Goal: Information Seeking & Learning: Learn about a topic

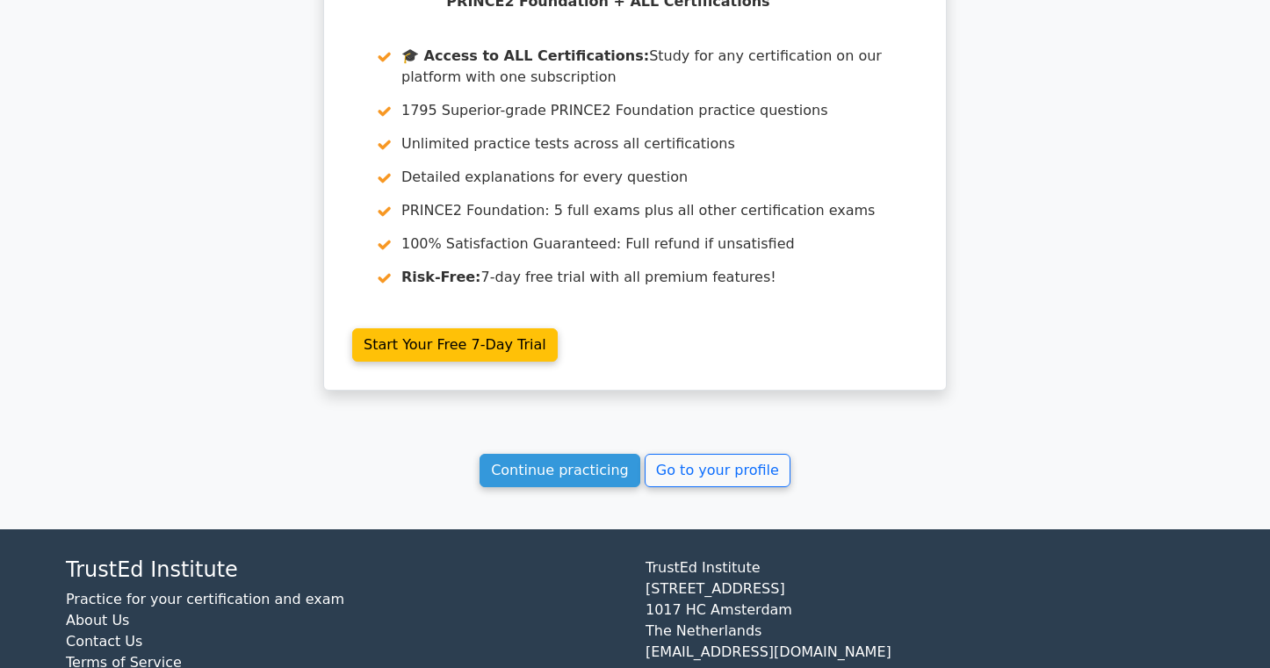
scroll to position [3015, 0]
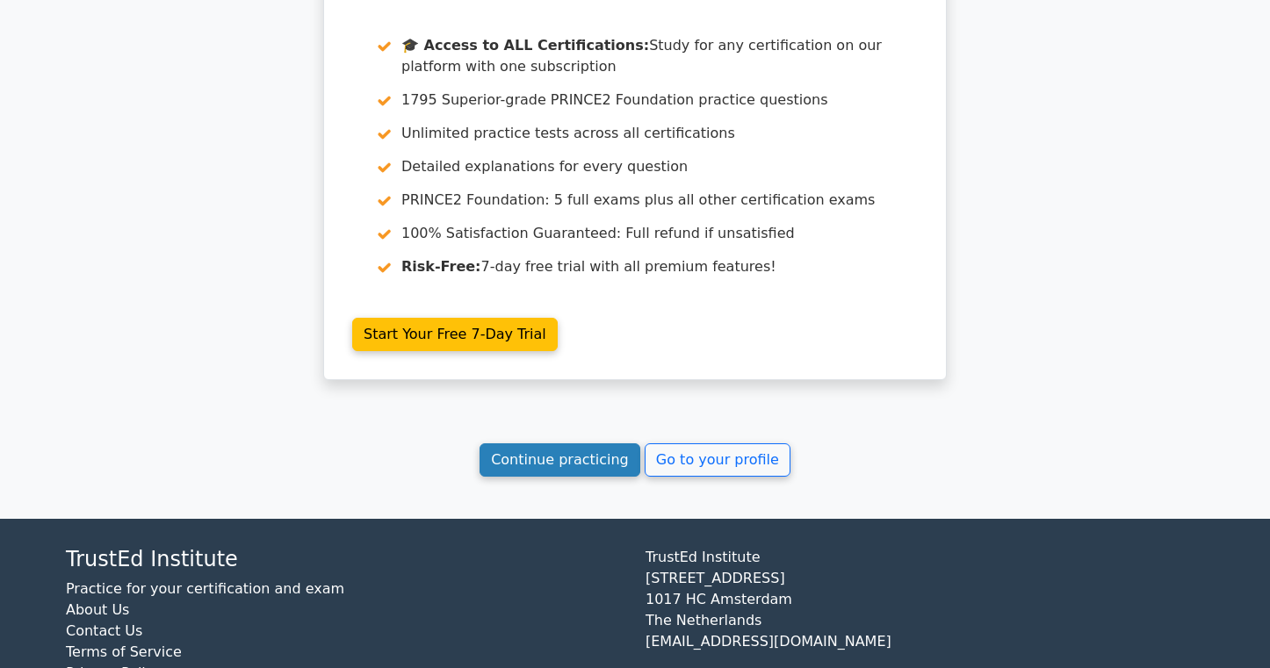
click at [555, 443] on link "Continue practicing" at bounding box center [559, 459] width 161 height 33
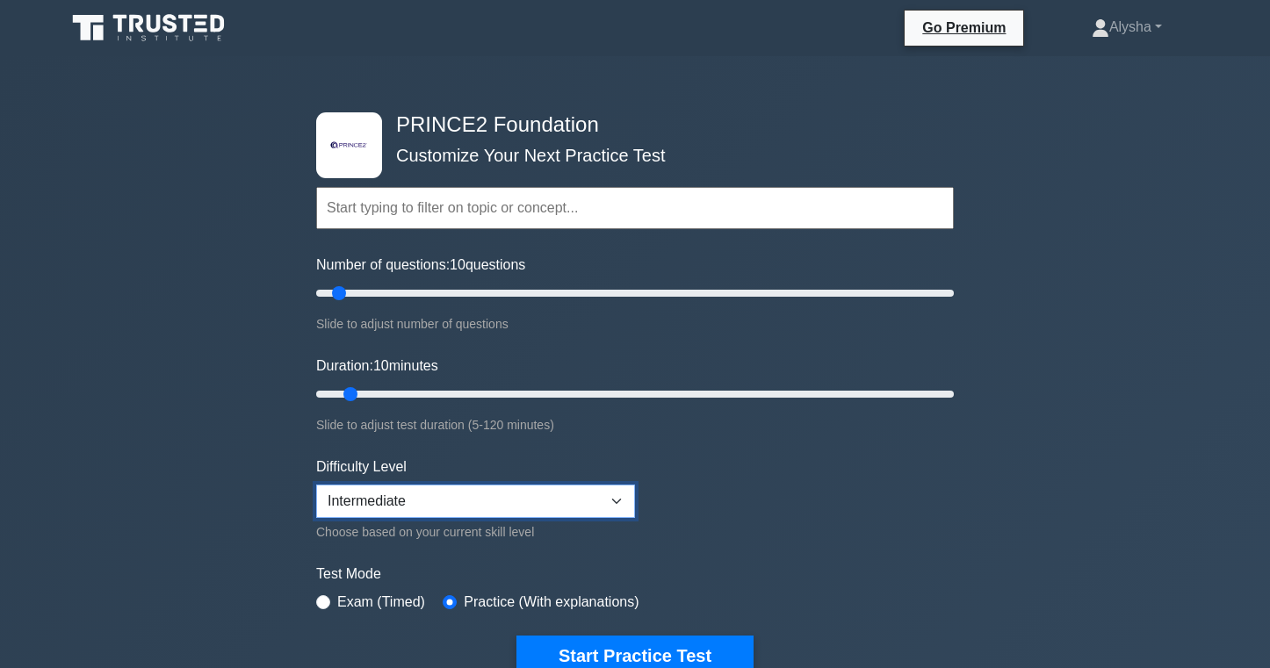
click at [565, 490] on select "Beginner Intermediate Expert" at bounding box center [475, 501] width 319 height 33
click at [316, 485] on select "Beginner Intermediate Expert" at bounding box center [475, 501] width 319 height 33
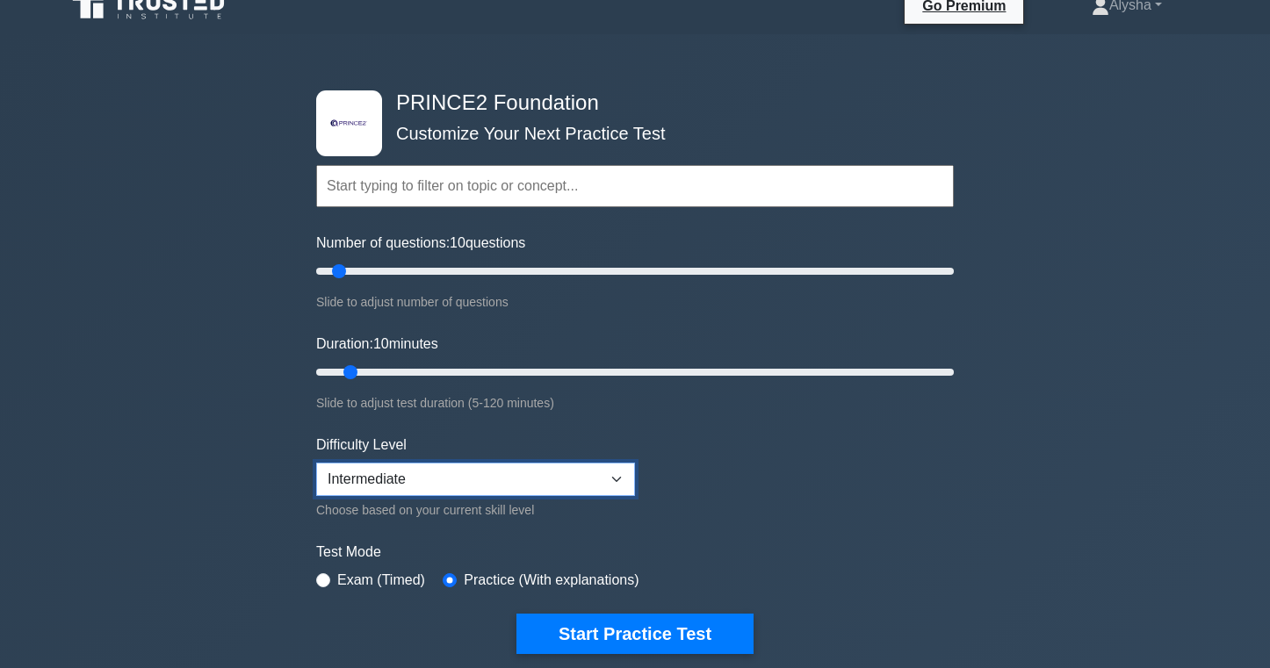
scroll to position [32, 0]
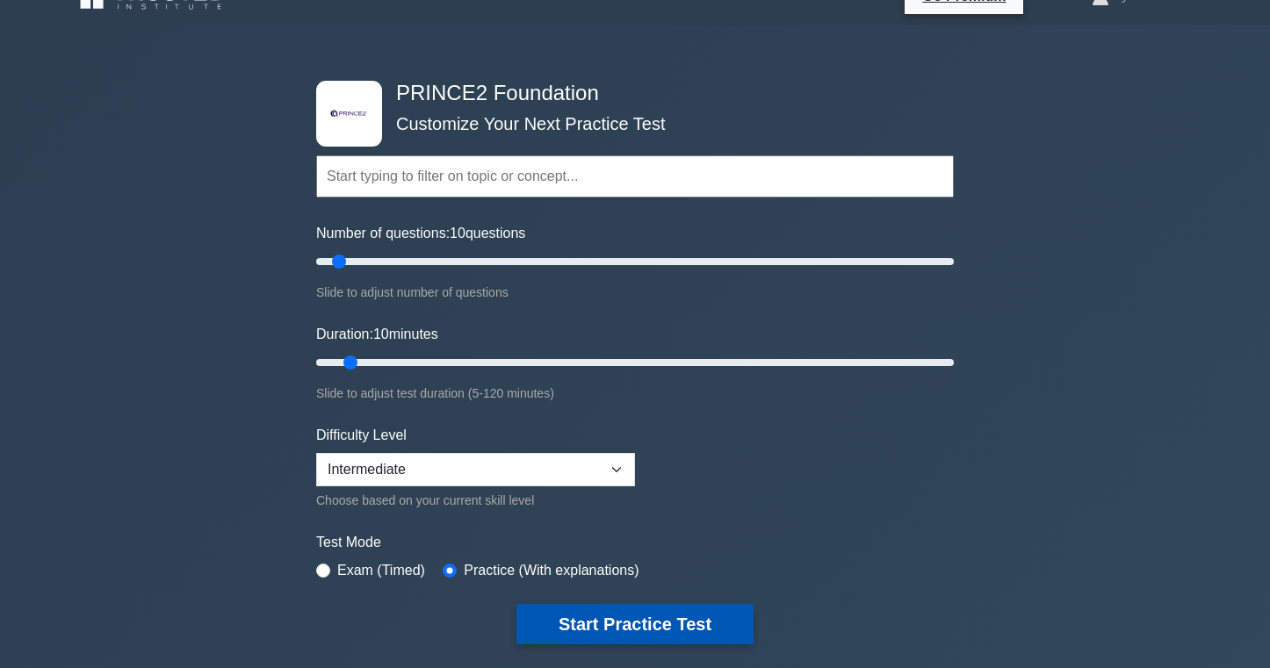
click at [593, 635] on button "Start Practice Test" at bounding box center [634, 624] width 237 height 40
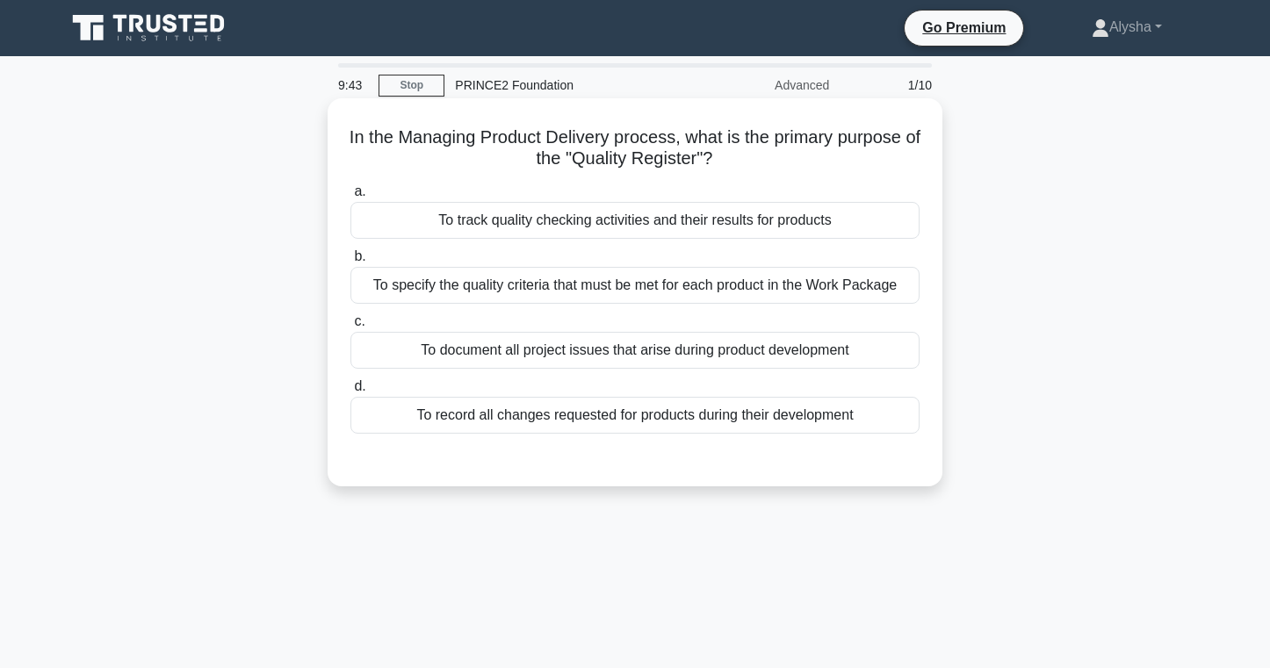
click at [689, 217] on div "To track quality checking activities and their results for products" at bounding box center [634, 220] width 569 height 37
click at [350, 198] on input "a. To track quality checking activities and their results for products" at bounding box center [350, 191] width 0 height 11
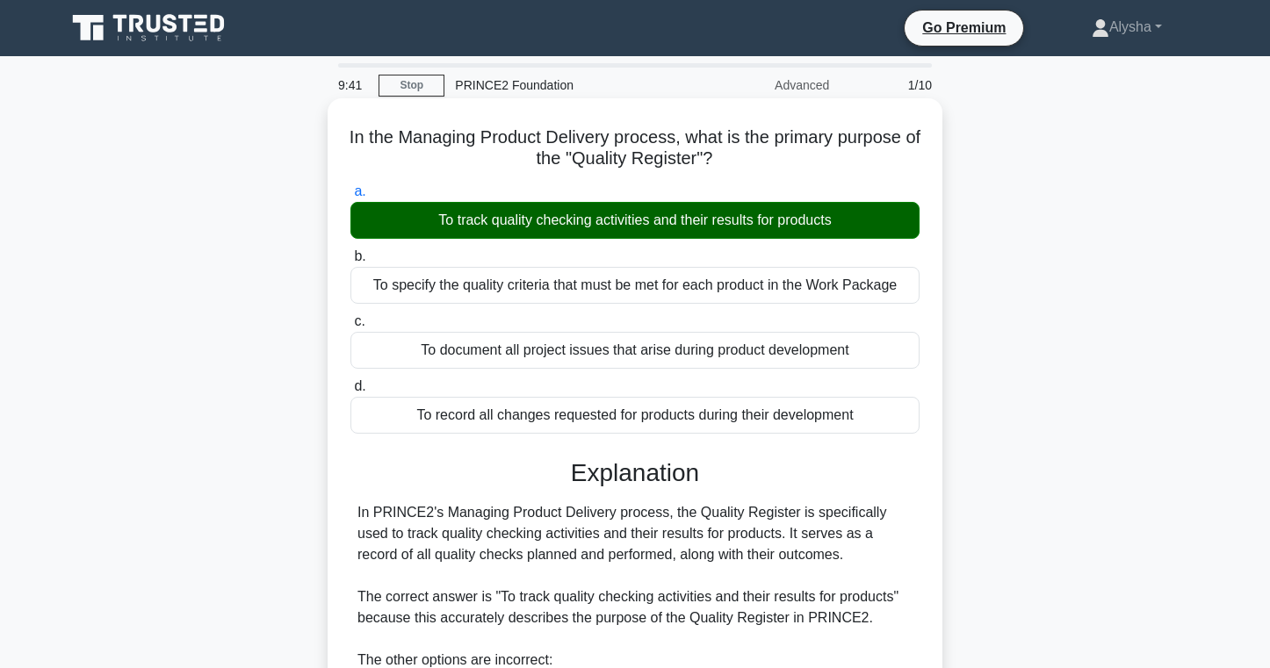
scroll to position [61, 0]
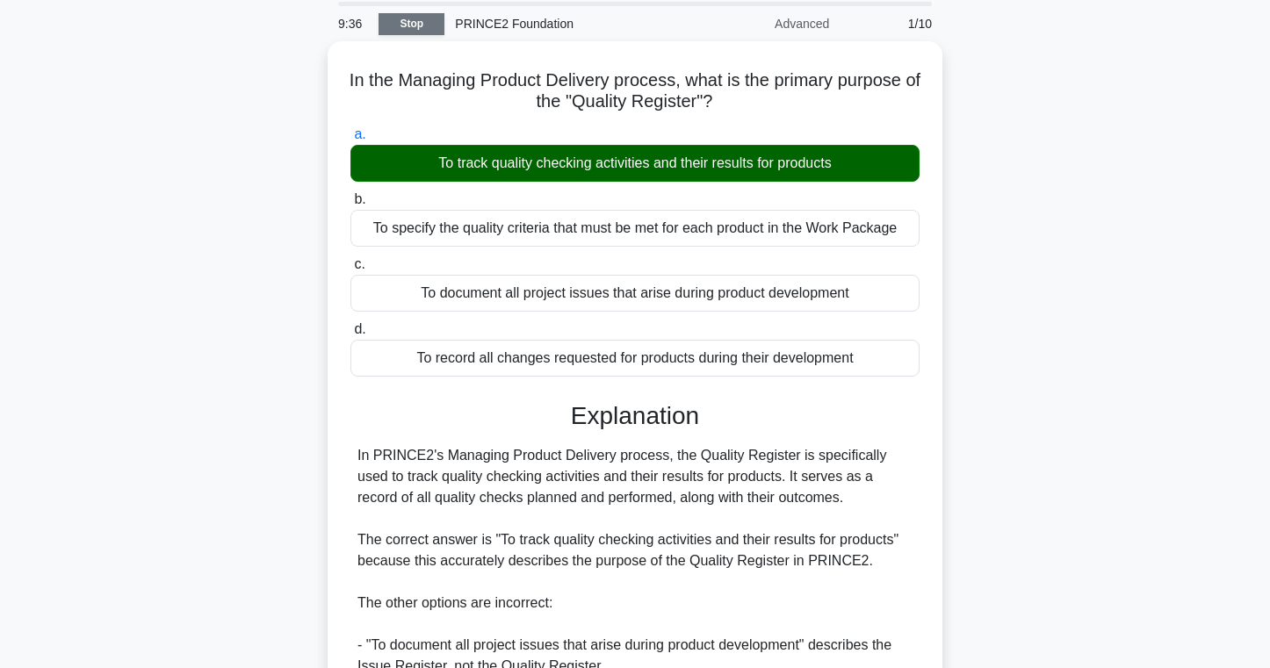
click at [409, 24] on link "Stop" at bounding box center [411, 24] width 66 height 22
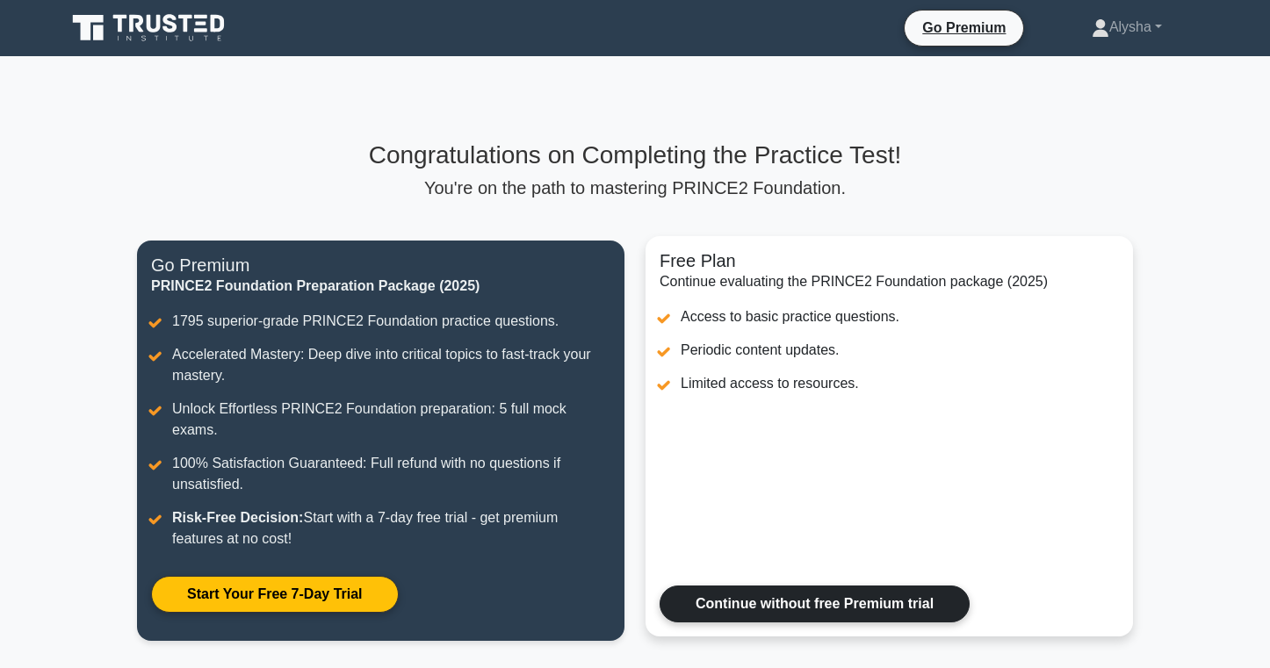
click at [753, 586] on link "Continue without free Premium trial" at bounding box center [814, 604] width 310 height 37
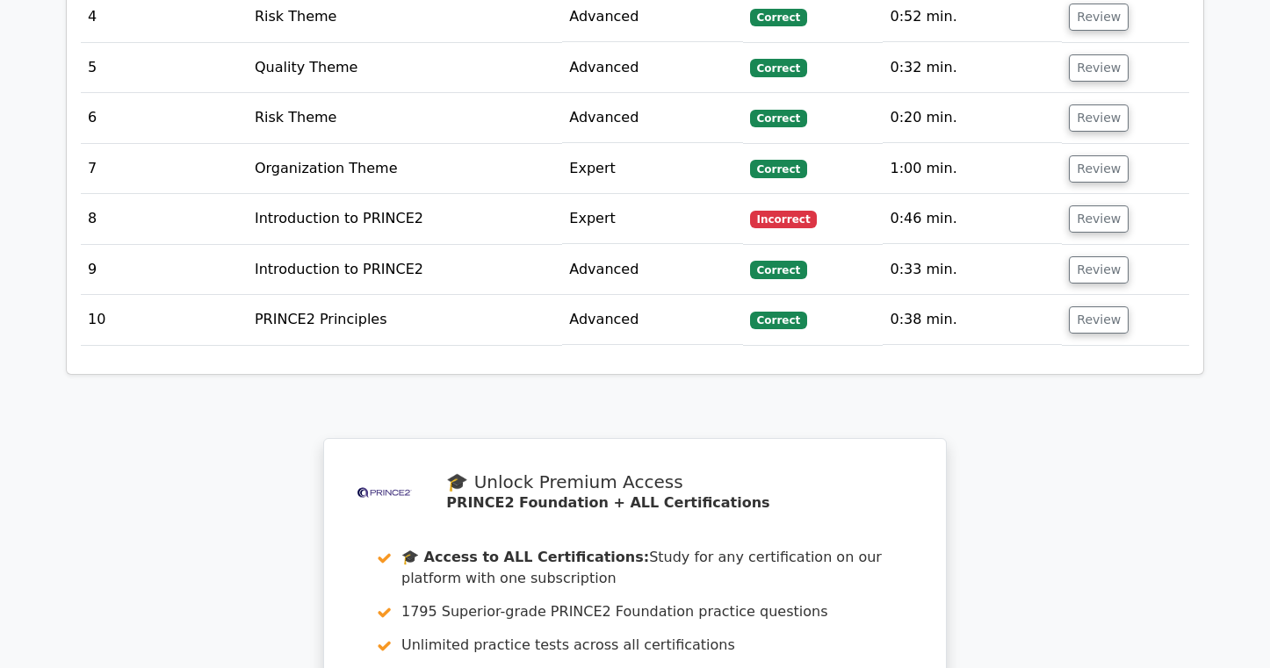
scroll to position [3015, 0]
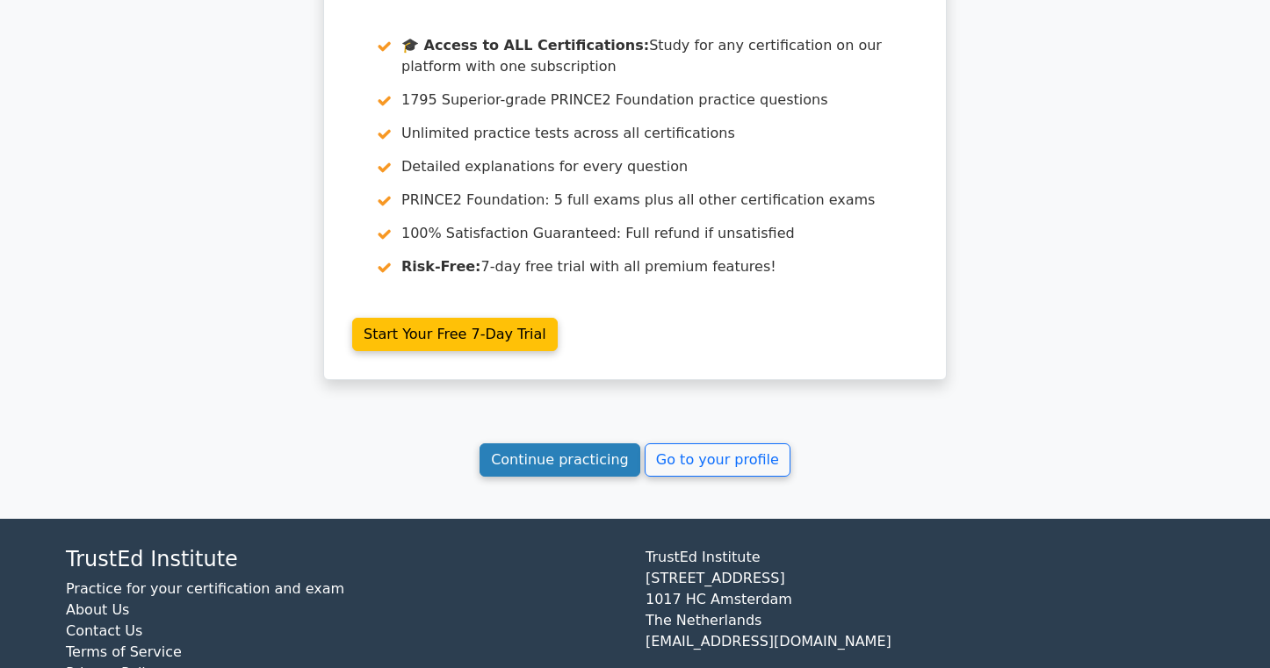
click at [593, 443] on link "Continue practicing" at bounding box center [559, 459] width 161 height 33
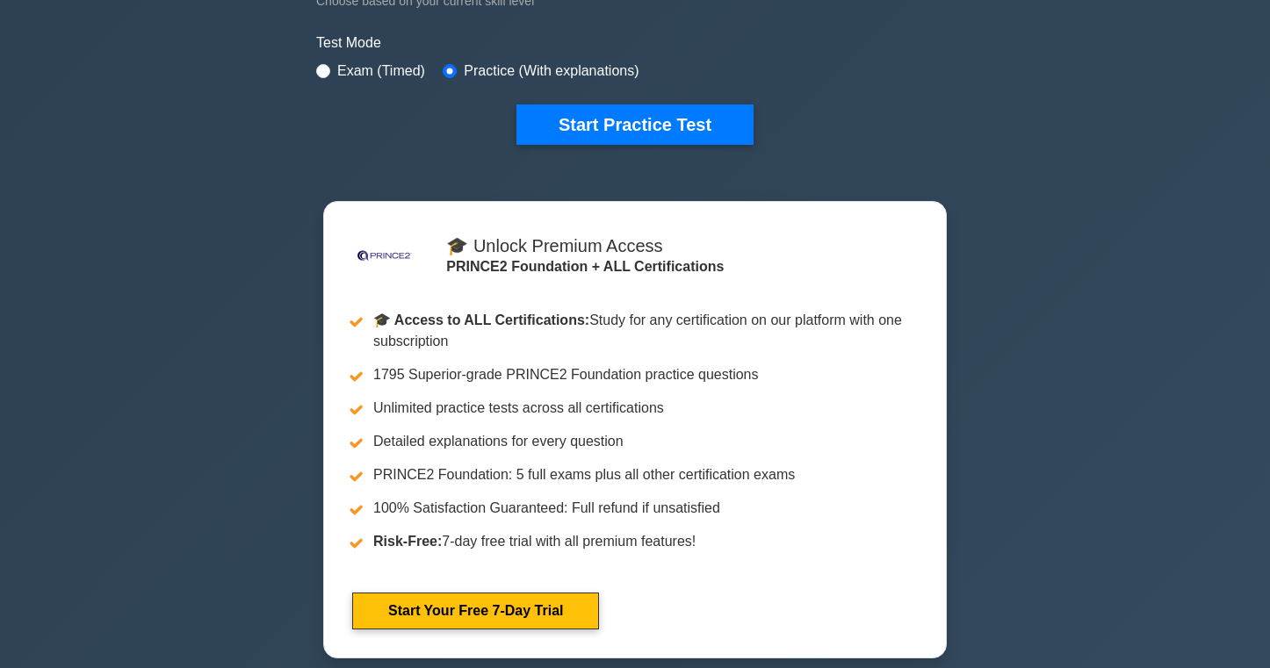
scroll to position [533, 0]
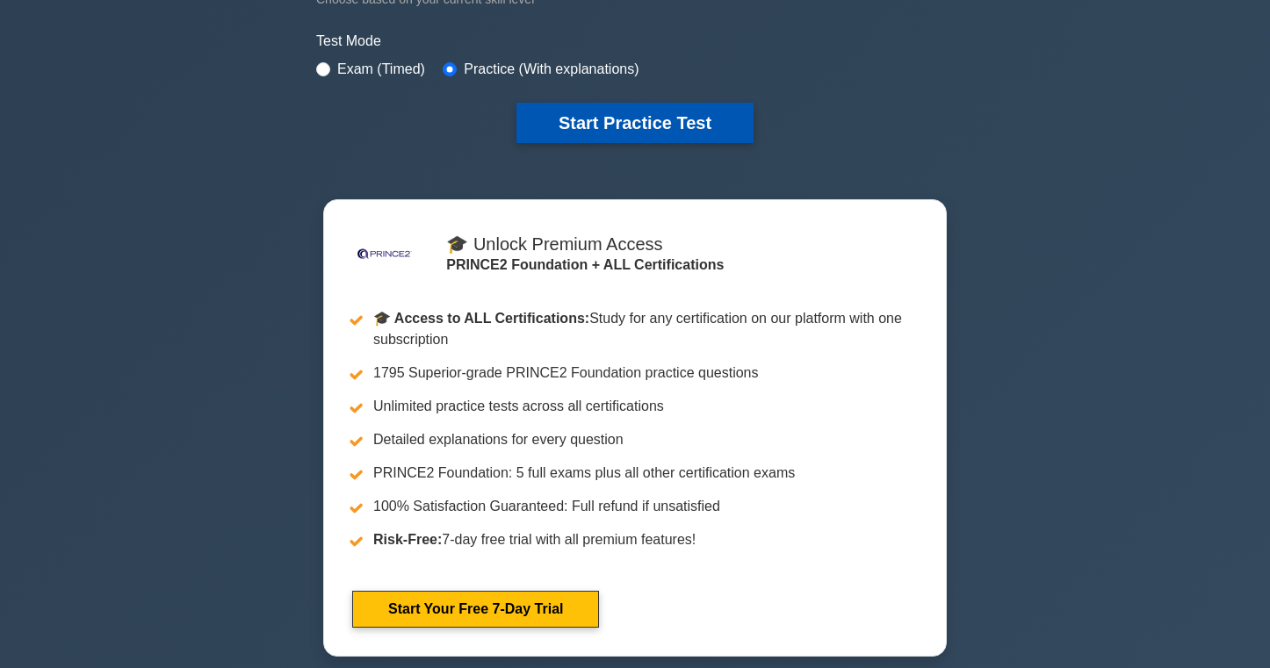
click at [668, 118] on button "Start Practice Test" at bounding box center [634, 123] width 237 height 40
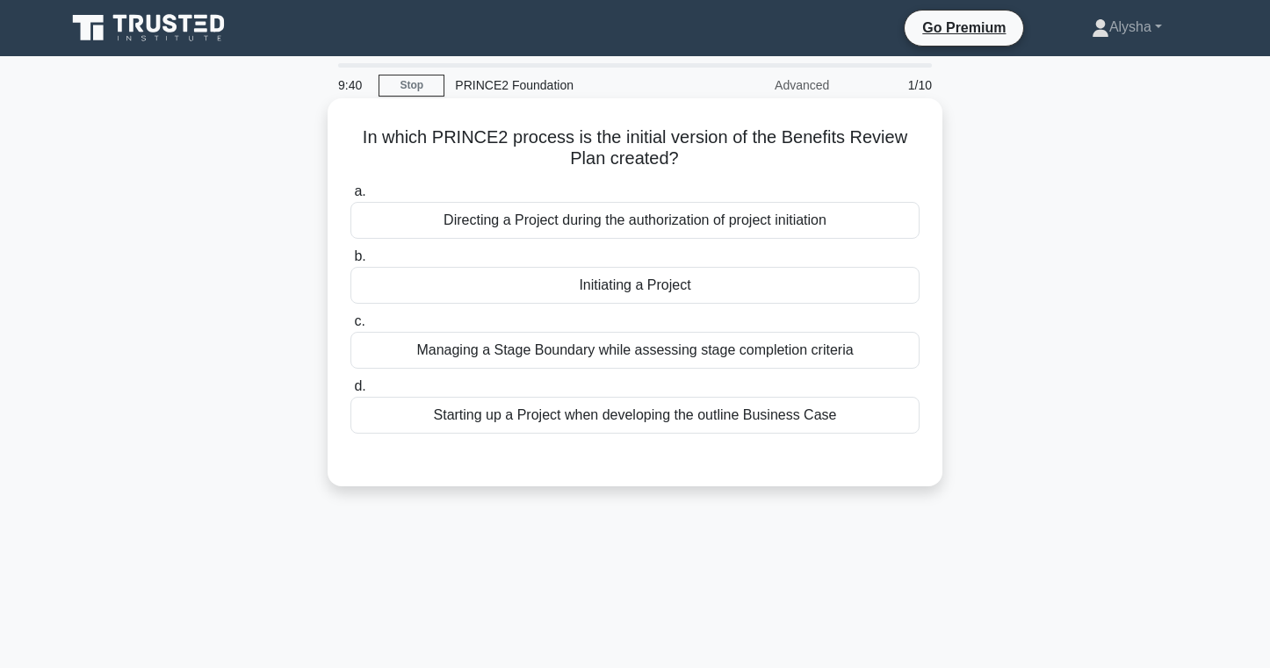
click at [731, 415] on div "Starting up a Project when developing the outline Business Case" at bounding box center [634, 415] width 569 height 37
click at [350, 393] on input "d. Starting up a Project when developing the outline Business Case" at bounding box center [350, 386] width 0 height 11
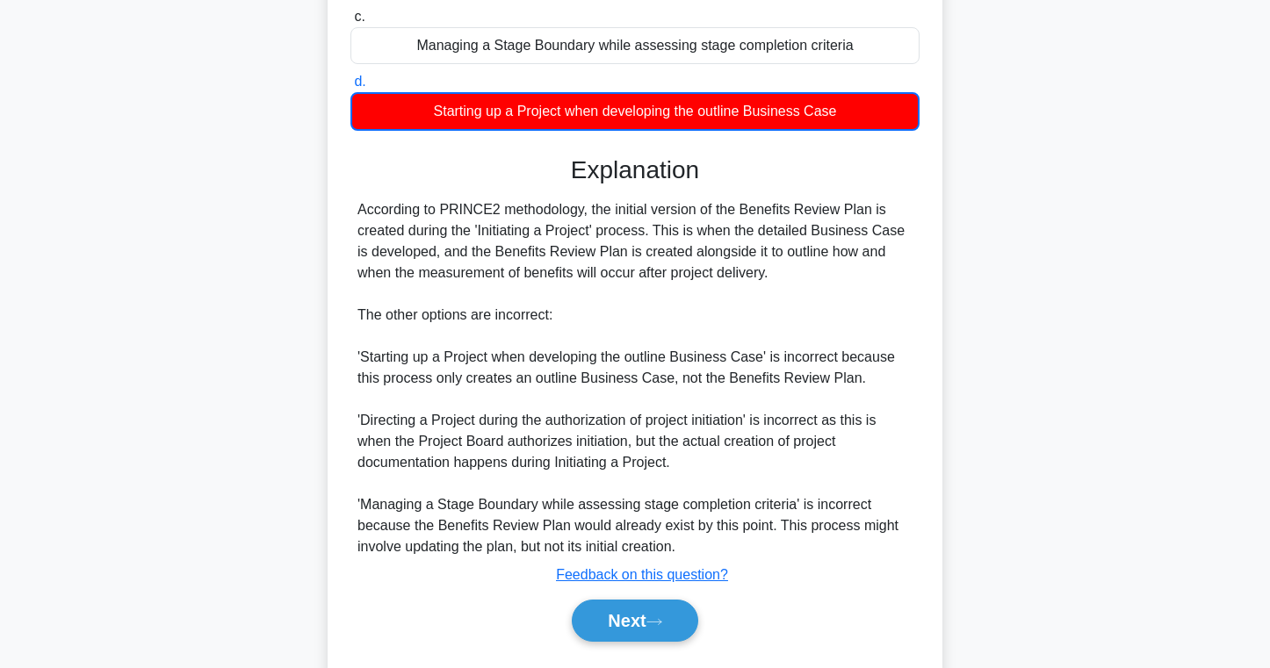
scroll to position [353, 0]
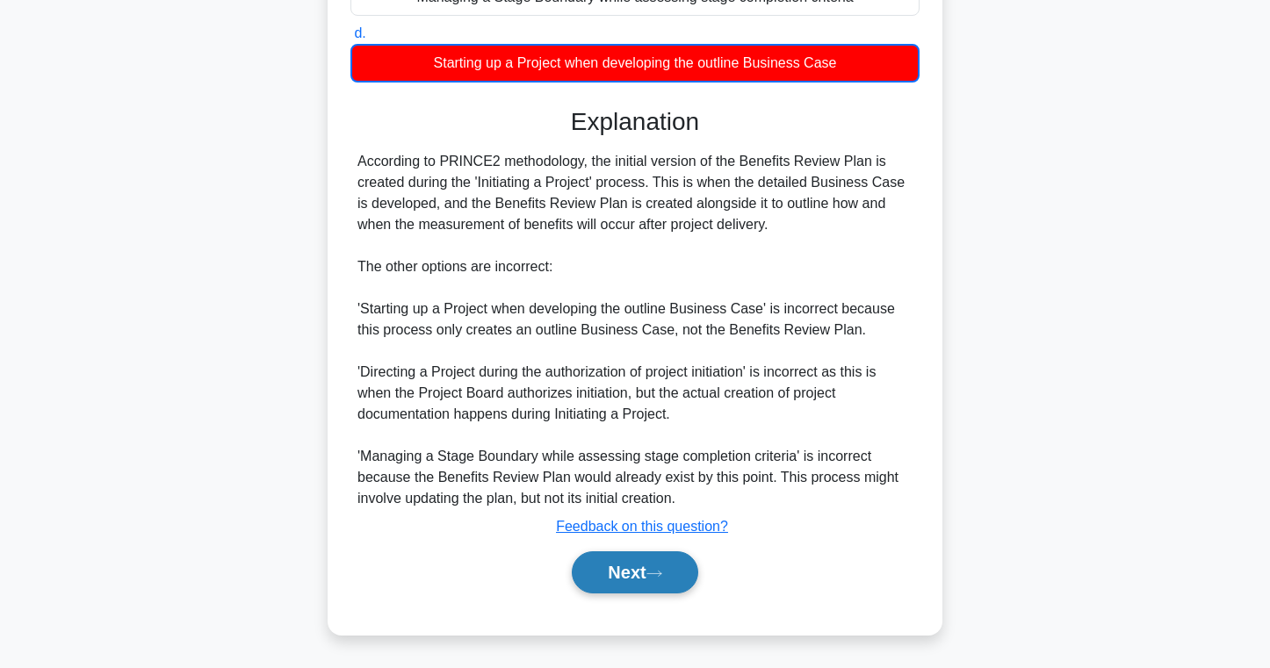
click at [607, 580] on button "Next" at bounding box center [635, 572] width 126 height 42
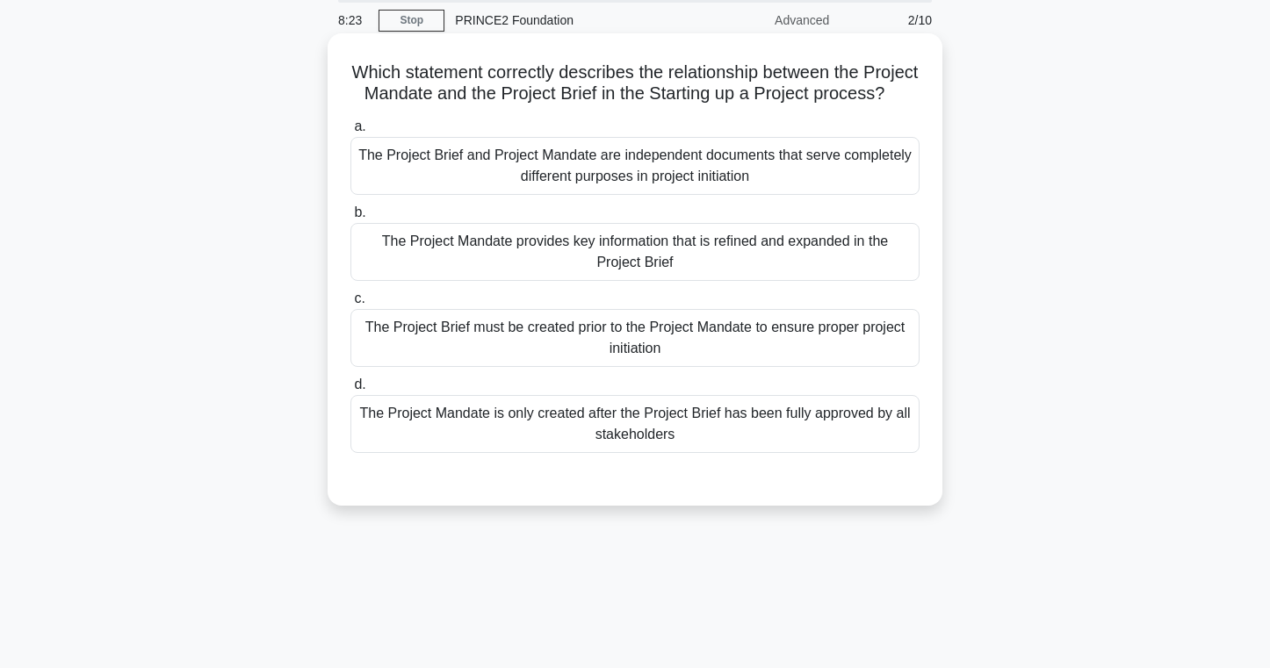
scroll to position [67, 0]
click at [753, 261] on div "The Project Mandate provides key information that is refined and expanded in th…" at bounding box center [634, 250] width 569 height 58
click at [350, 217] on input "b. The Project Mandate provides key information that is refined and expanded in…" at bounding box center [350, 210] width 0 height 11
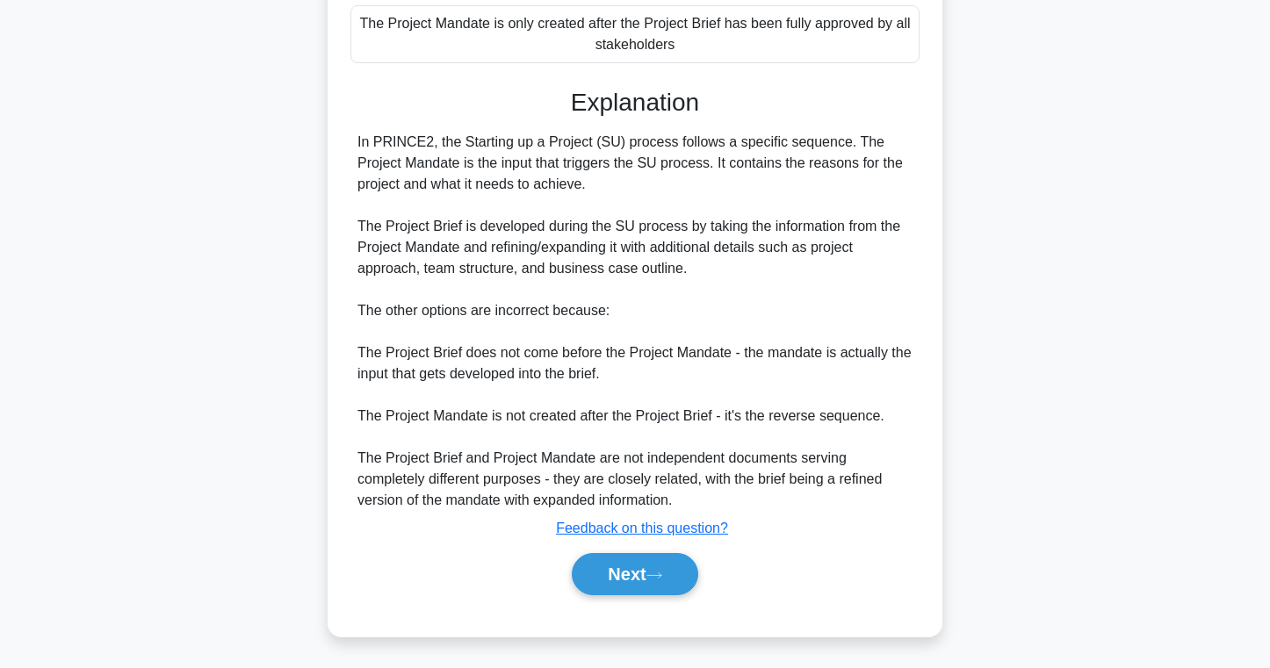
scroll to position [457, 0]
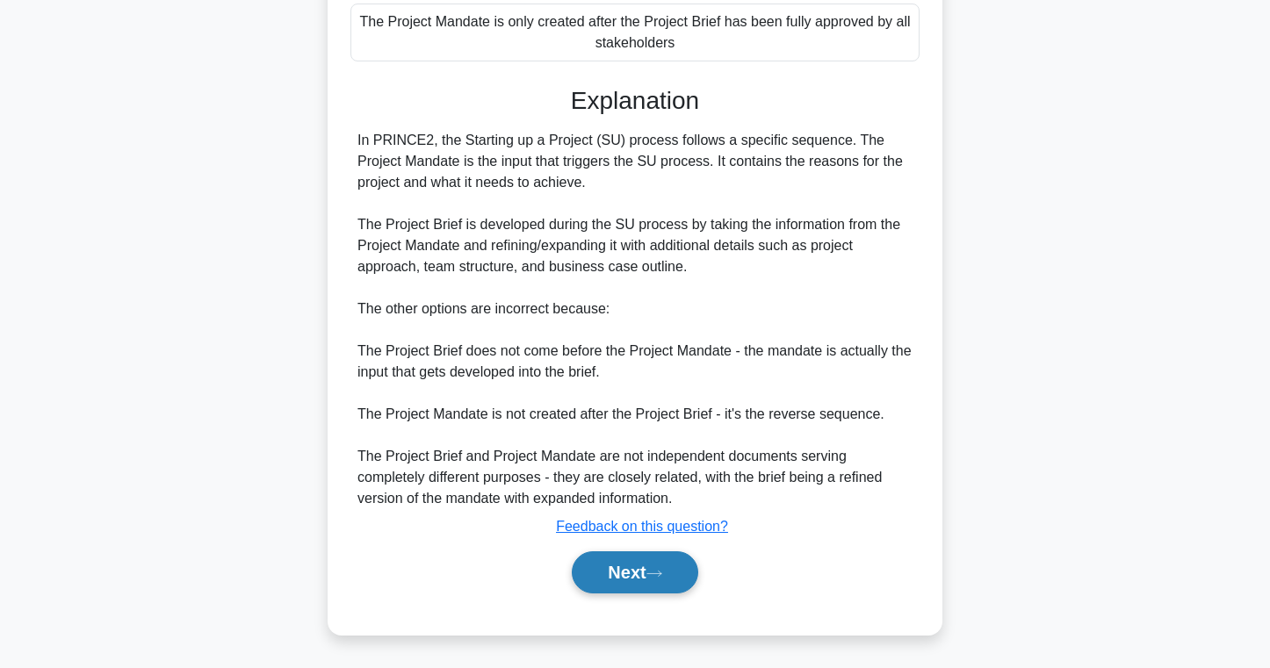
click at [601, 583] on button "Next" at bounding box center [635, 572] width 126 height 42
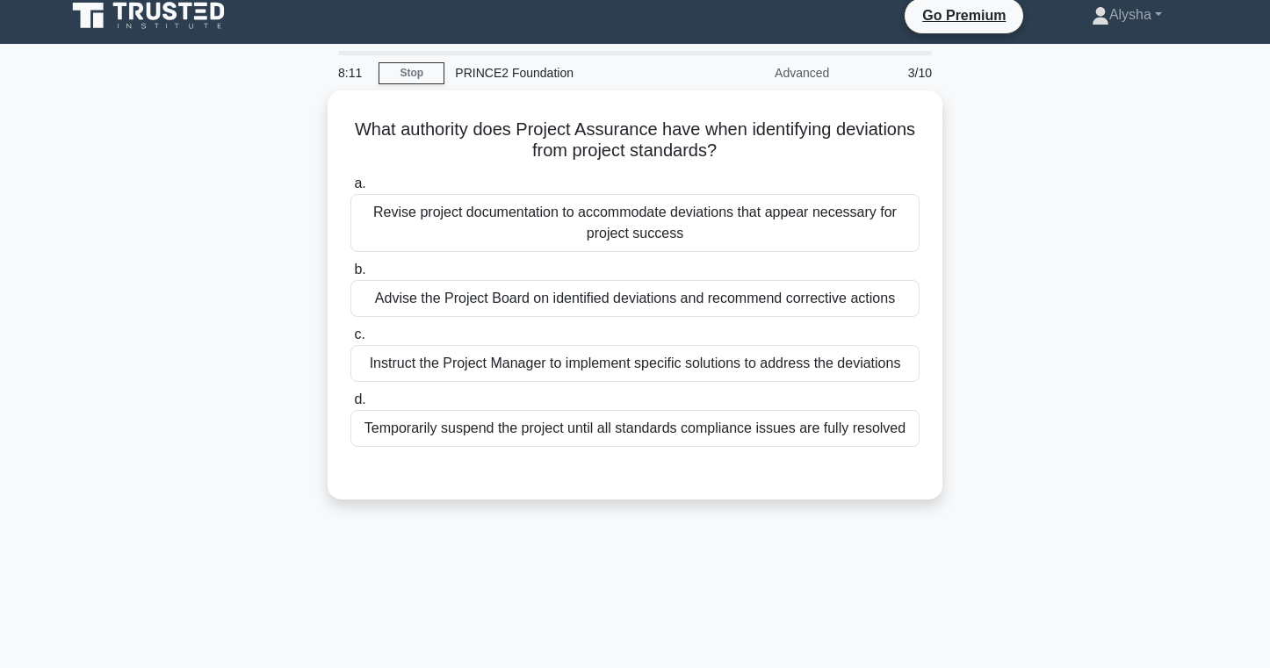
scroll to position [0, 0]
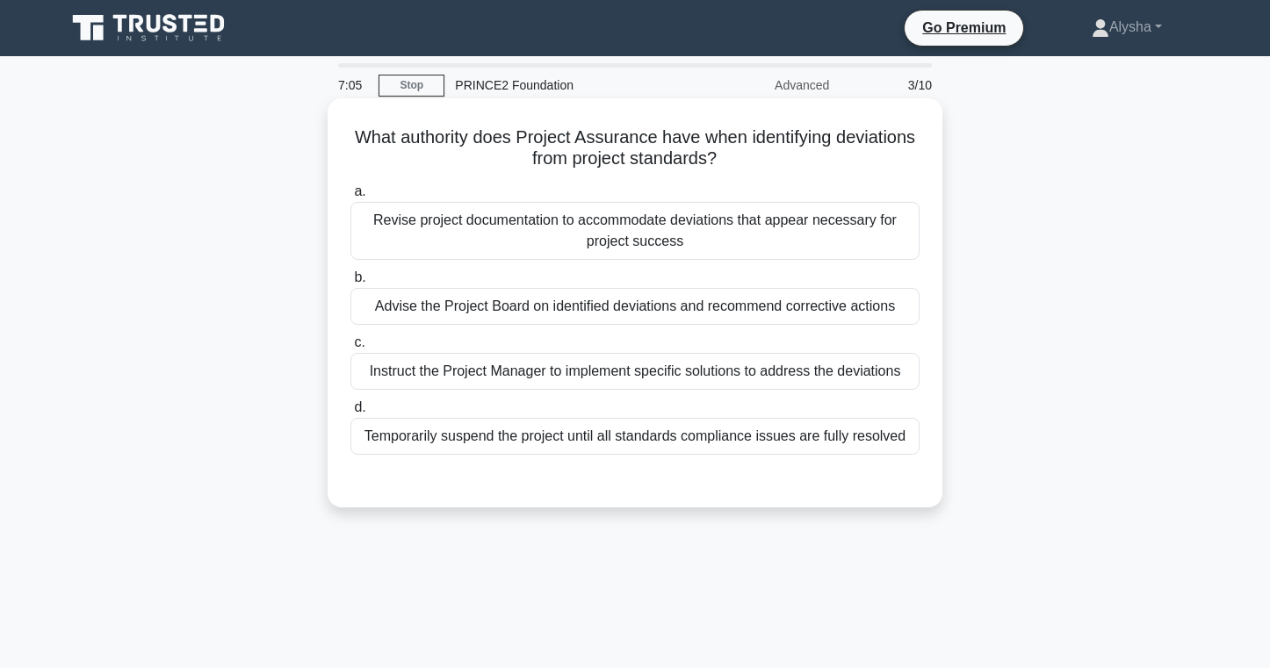
click at [612, 373] on div "Instruct the Project Manager to implement specific solutions to address the dev…" at bounding box center [634, 371] width 569 height 37
click at [350, 349] on input "c. Instruct the Project Manager to implement specific solutions to address the …" at bounding box center [350, 342] width 0 height 11
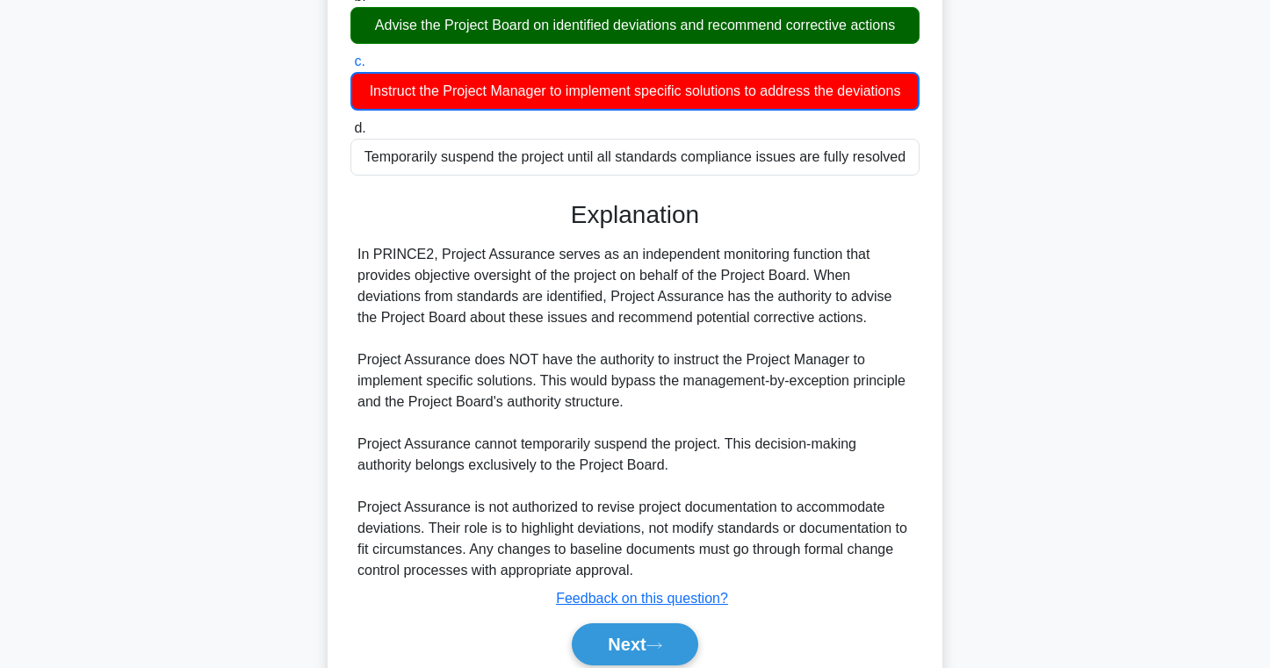
scroll to position [285, 0]
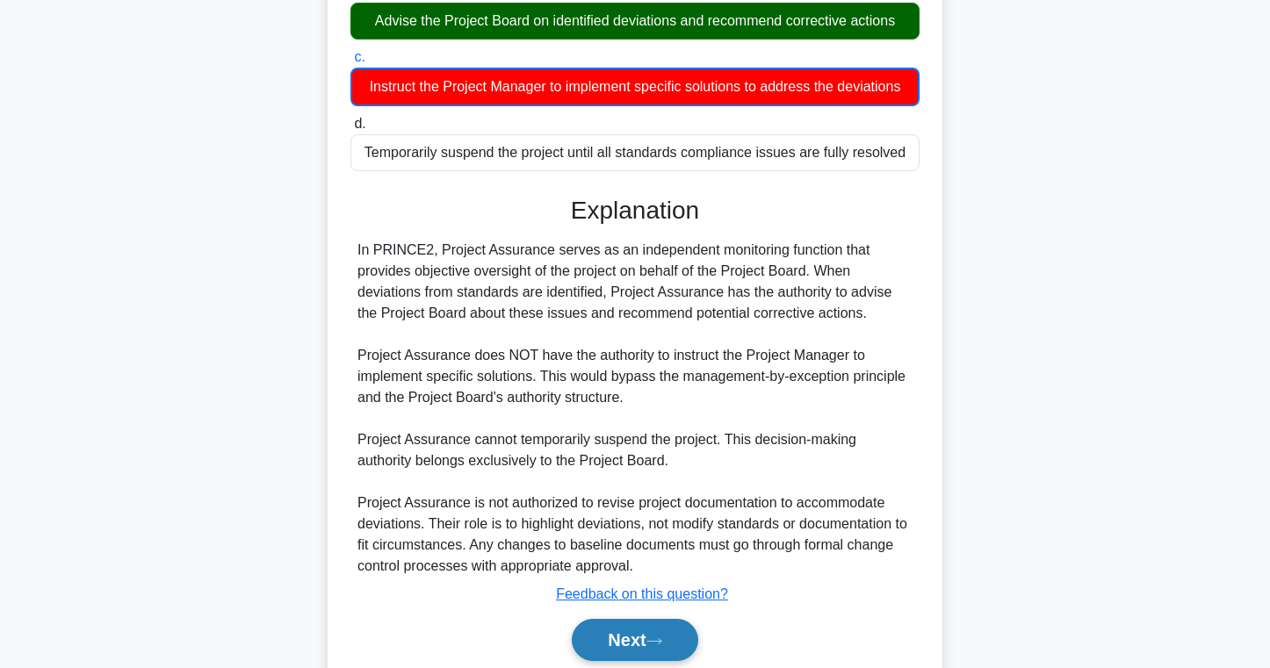
click at [618, 634] on button "Next" at bounding box center [635, 640] width 126 height 42
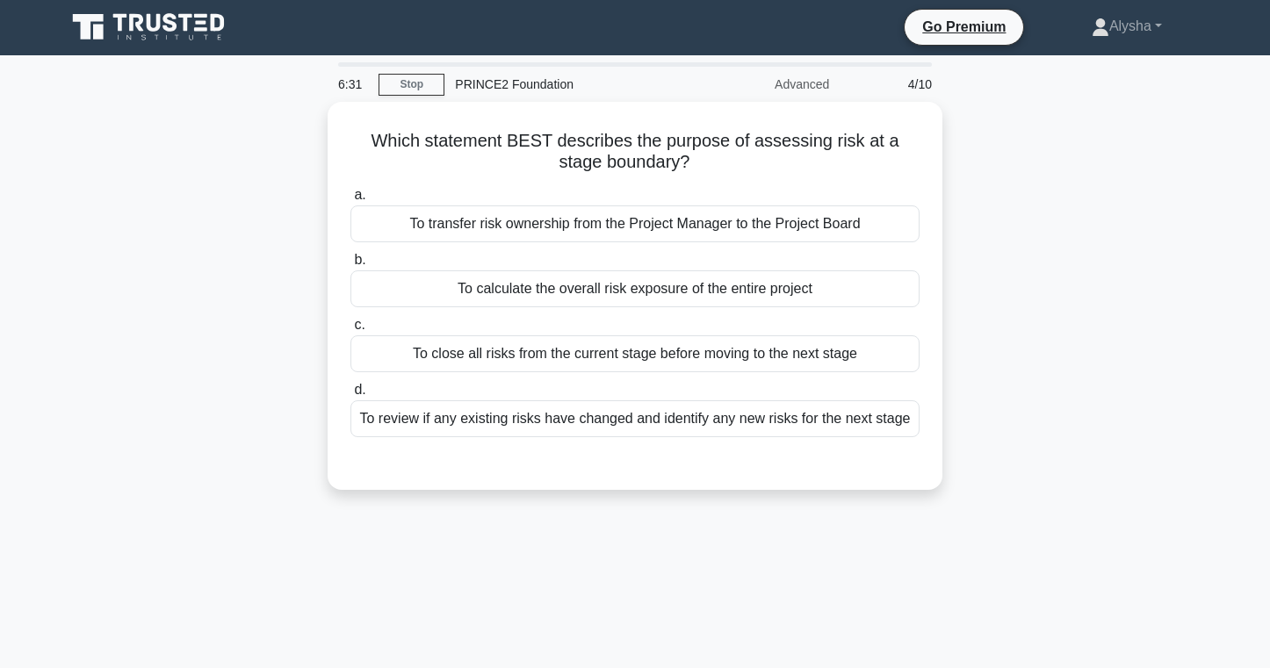
scroll to position [0, 0]
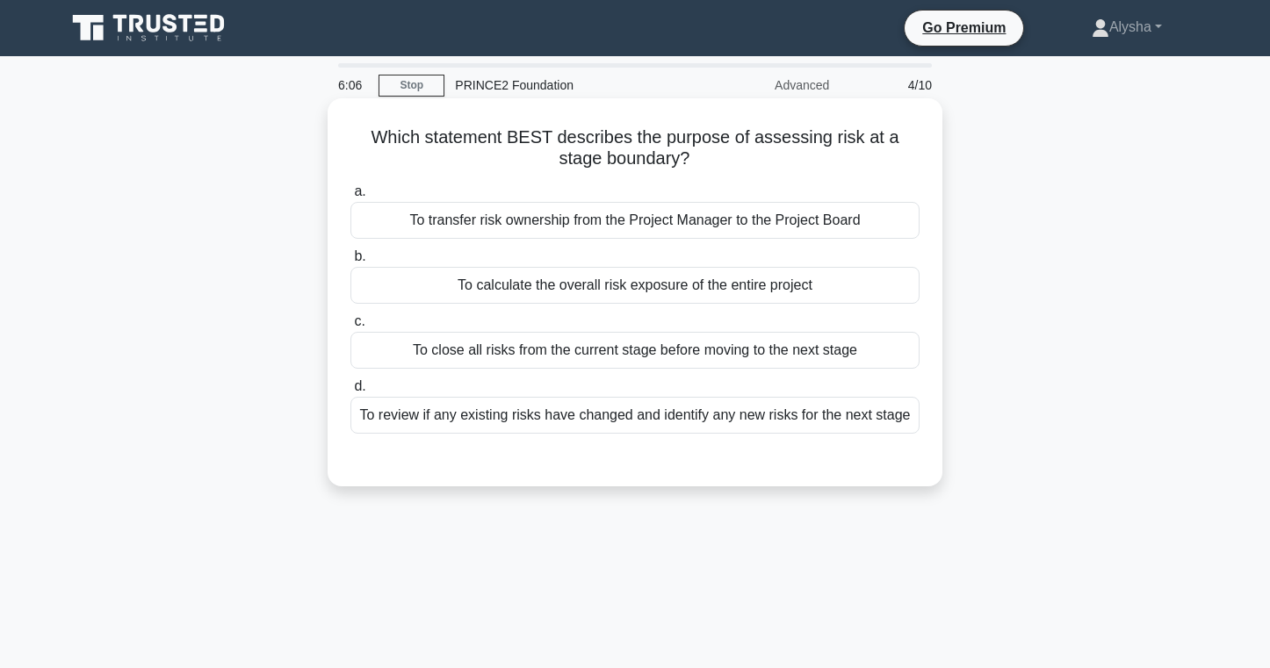
click at [713, 357] on div "To close all risks from the current stage before moving to the next stage" at bounding box center [634, 350] width 569 height 37
click at [350, 328] on input "c. To close all risks from the current stage before moving to the next stage" at bounding box center [350, 321] width 0 height 11
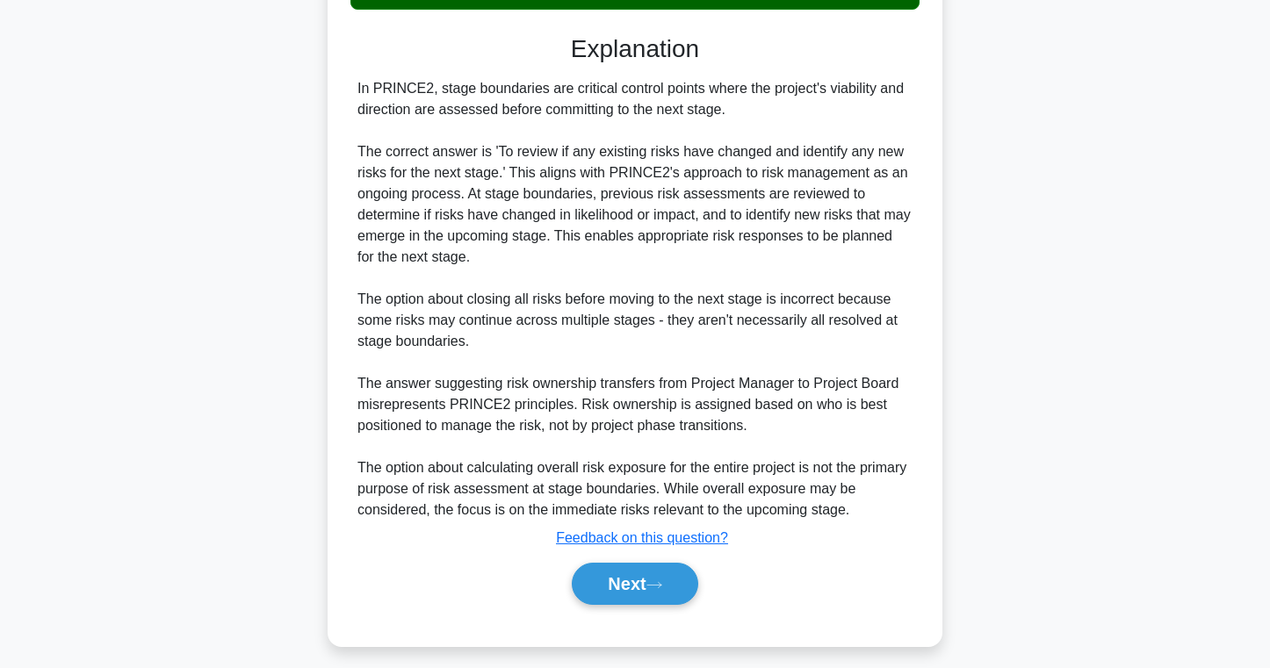
scroll to position [437, 0]
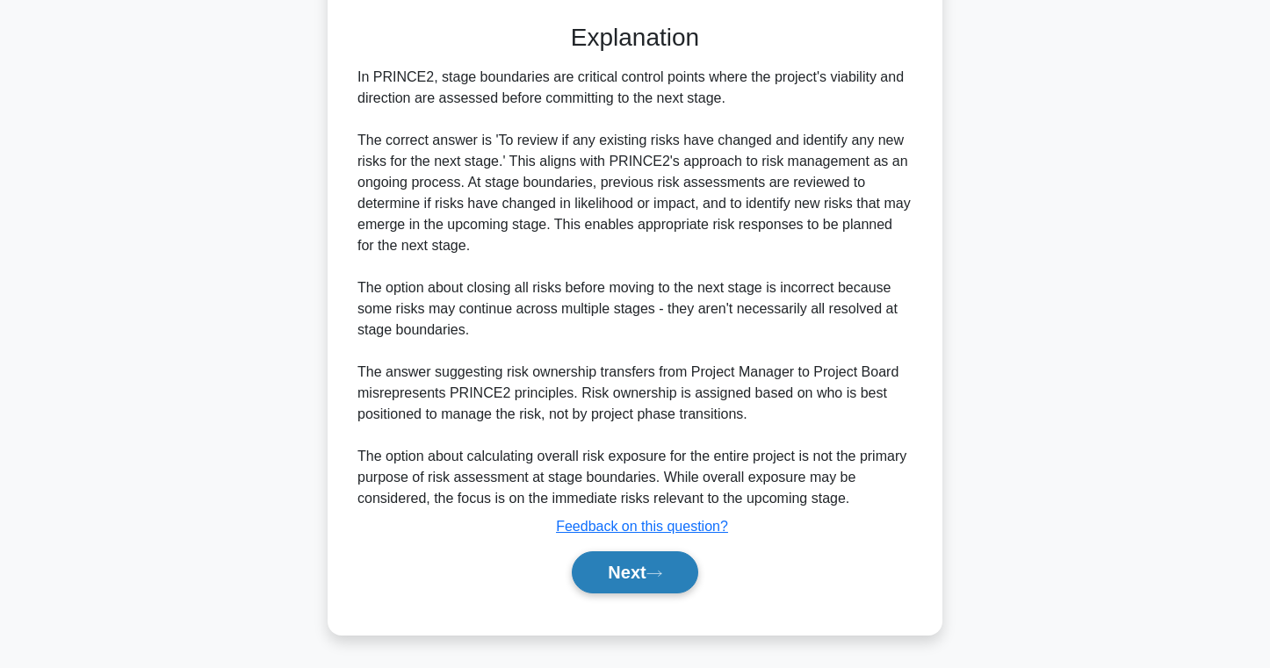
click at [628, 574] on button "Next" at bounding box center [635, 572] width 126 height 42
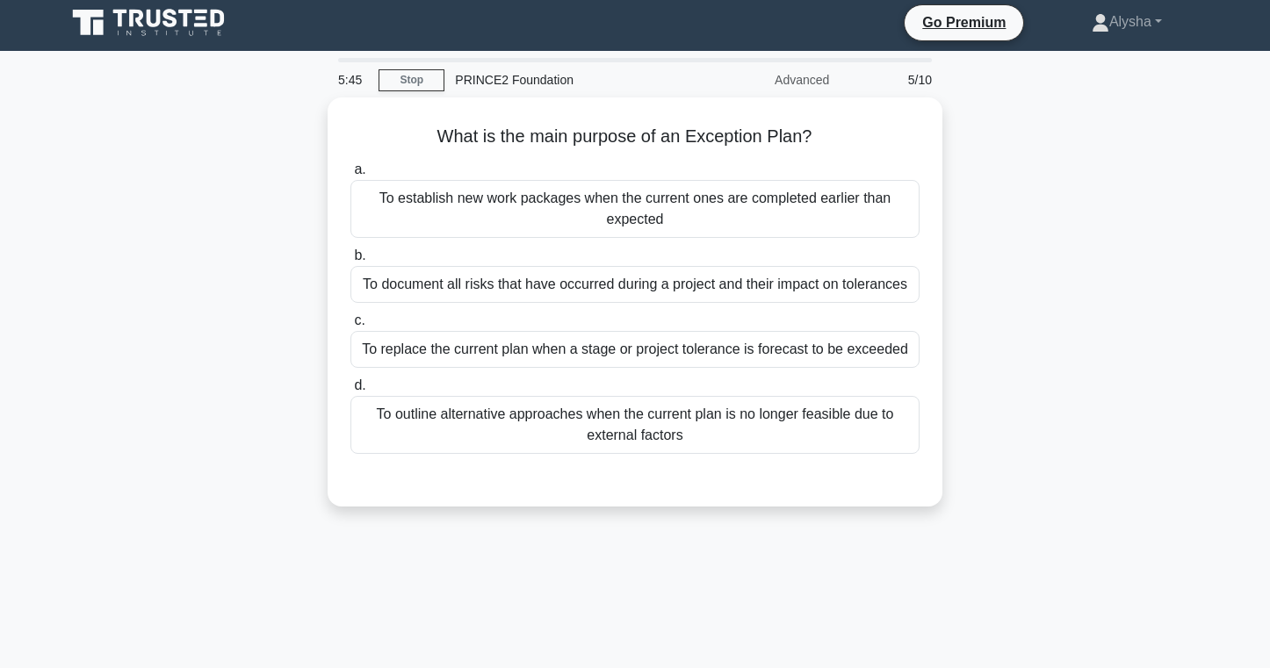
scroll to position [0, 0]
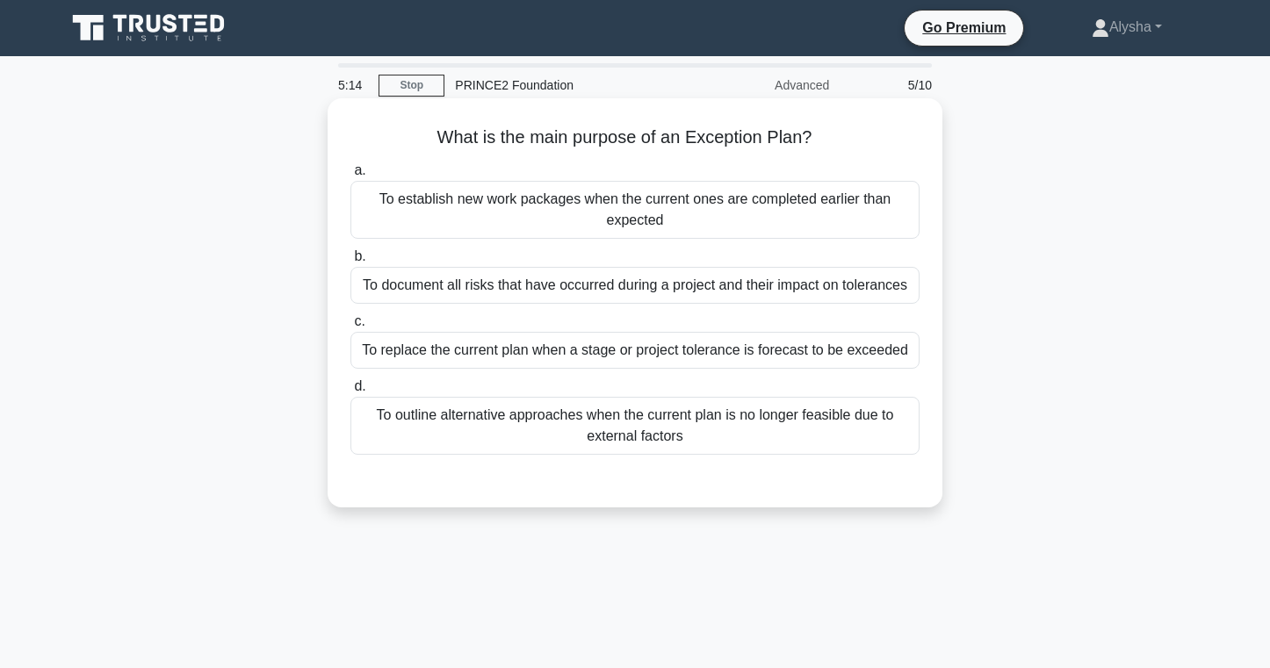
click at [729, 343] on div "To replace the current plan when a stage or project tolerance is forecast to be…" at bounding box center [634, 350] width 569 height 37
click at [350, 328] on input "c. To replace the current plan when a stage or project tolerance is forecast to…" at bounding box center [350, 321] width 0 height 11
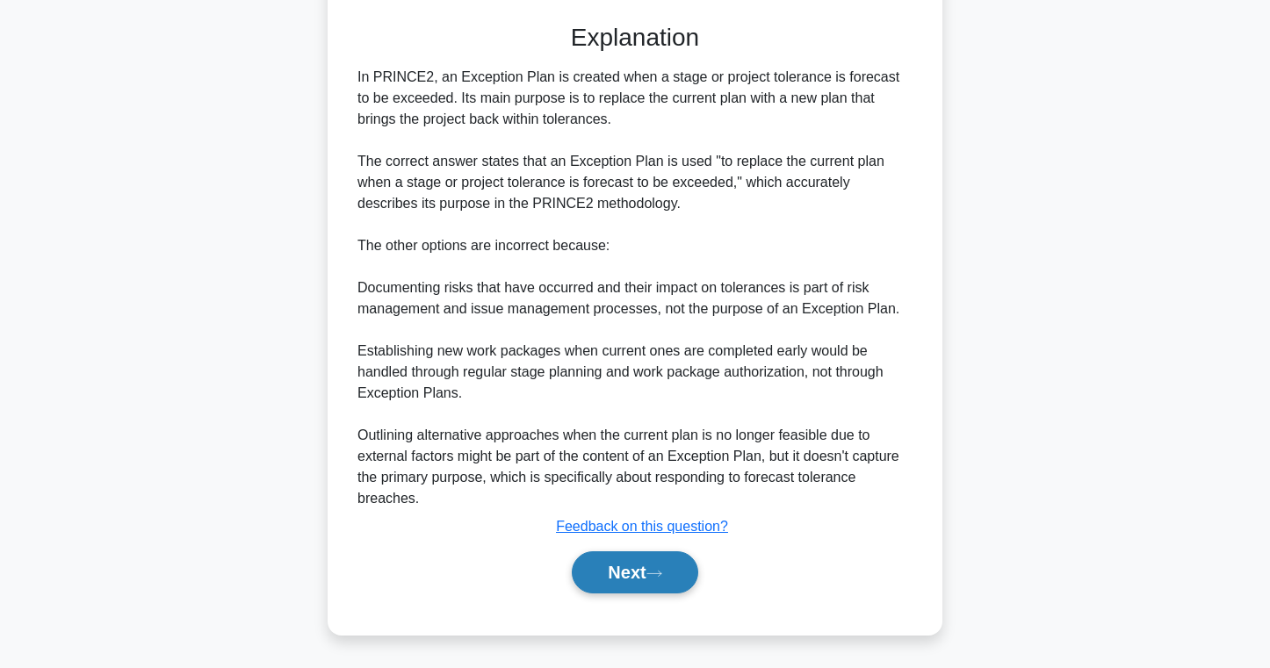
click at [616, 577] on button "Next" at bounding box center [635, 572] width 126 height 42
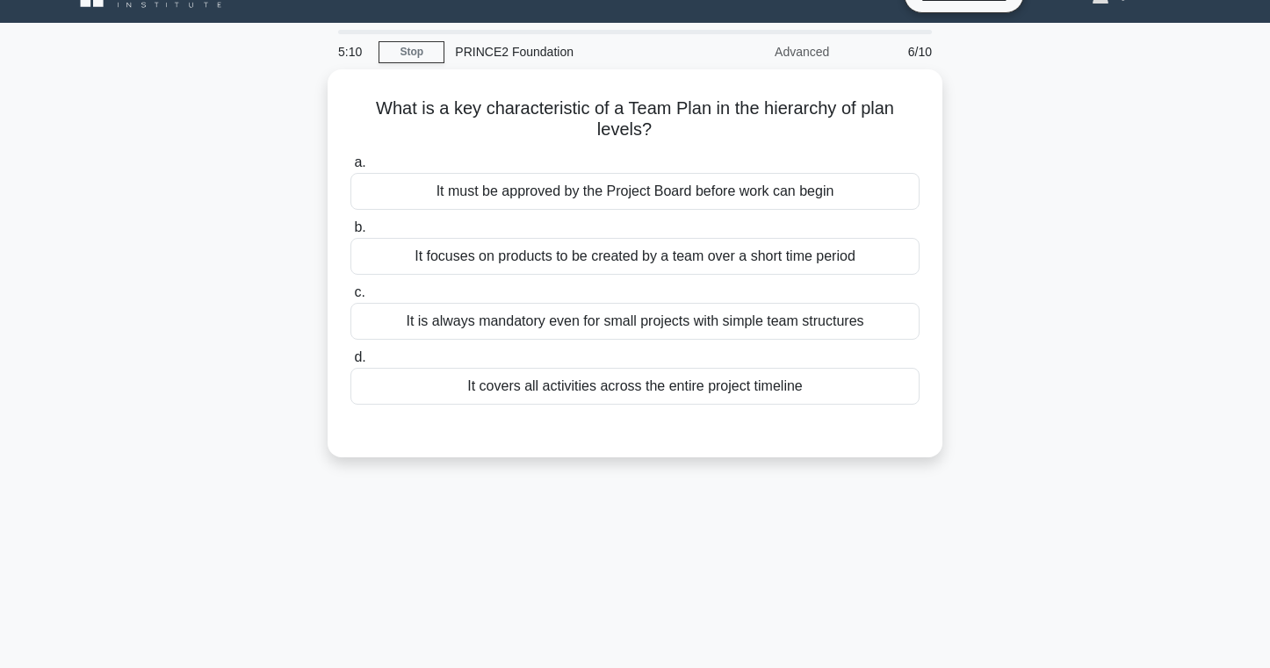
scroll to position [32, 0]
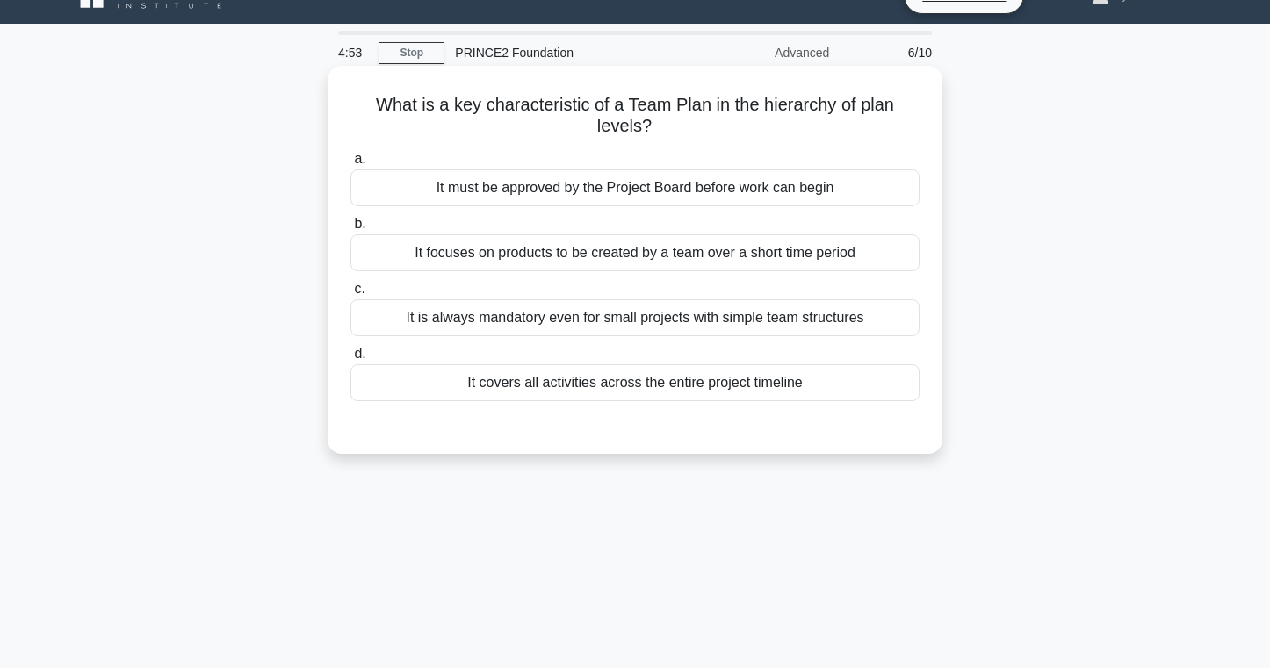
click at [664, 385] on div "It covers all activities across the entire project timeline" at bounding box center [634, 382] width 569 height 37
click at [350, 360] on input "d. It covers all activities across the entire project timeline" at bounding box center [350, 354] width 0 height 11
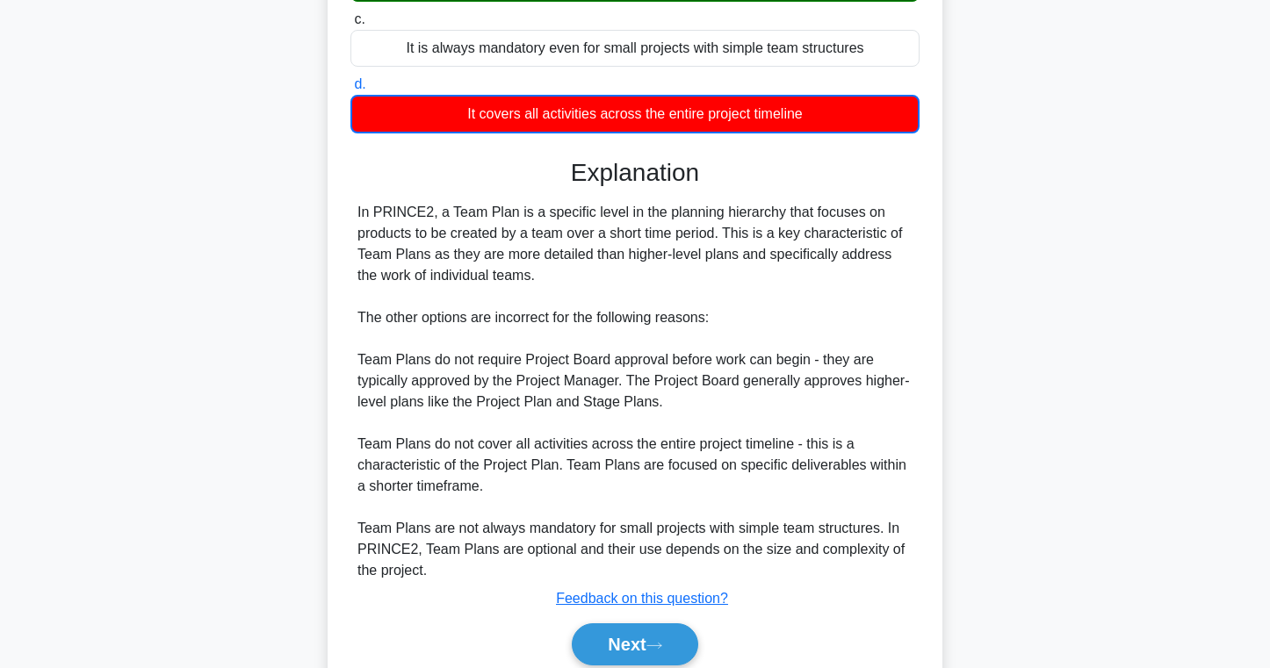
scroll to position [374, 0]
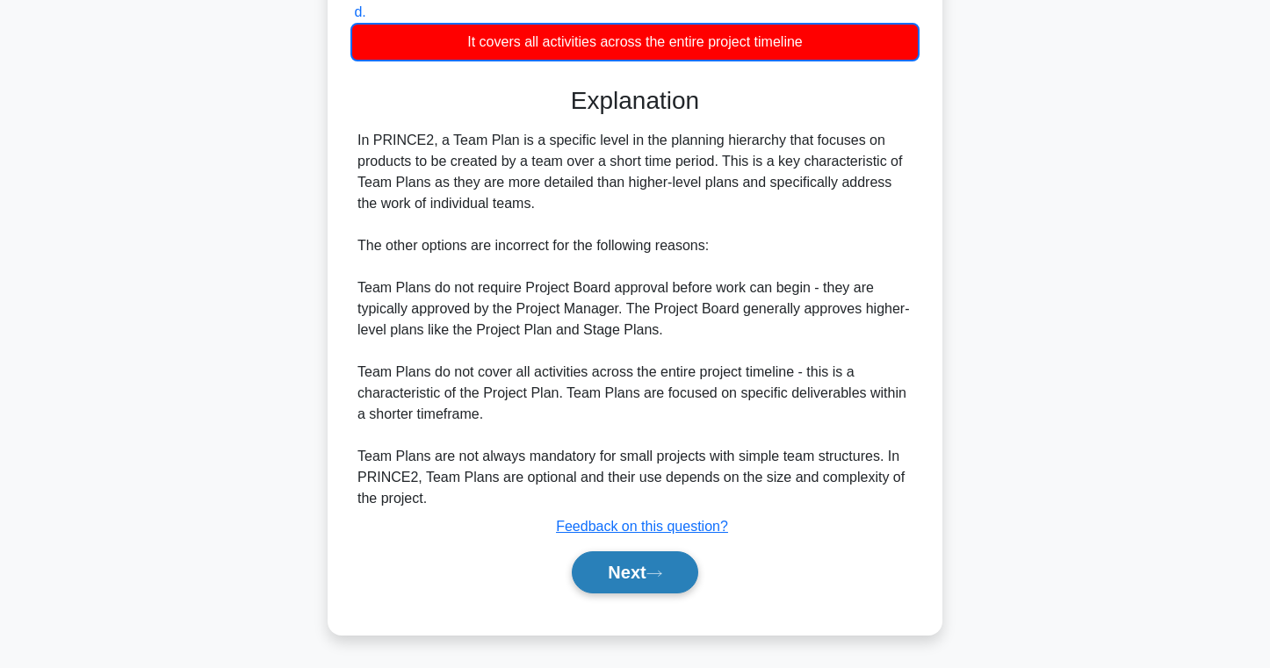
click at [618, 582] on button "Next" at bounding box center [635, 572] width 126 height 42
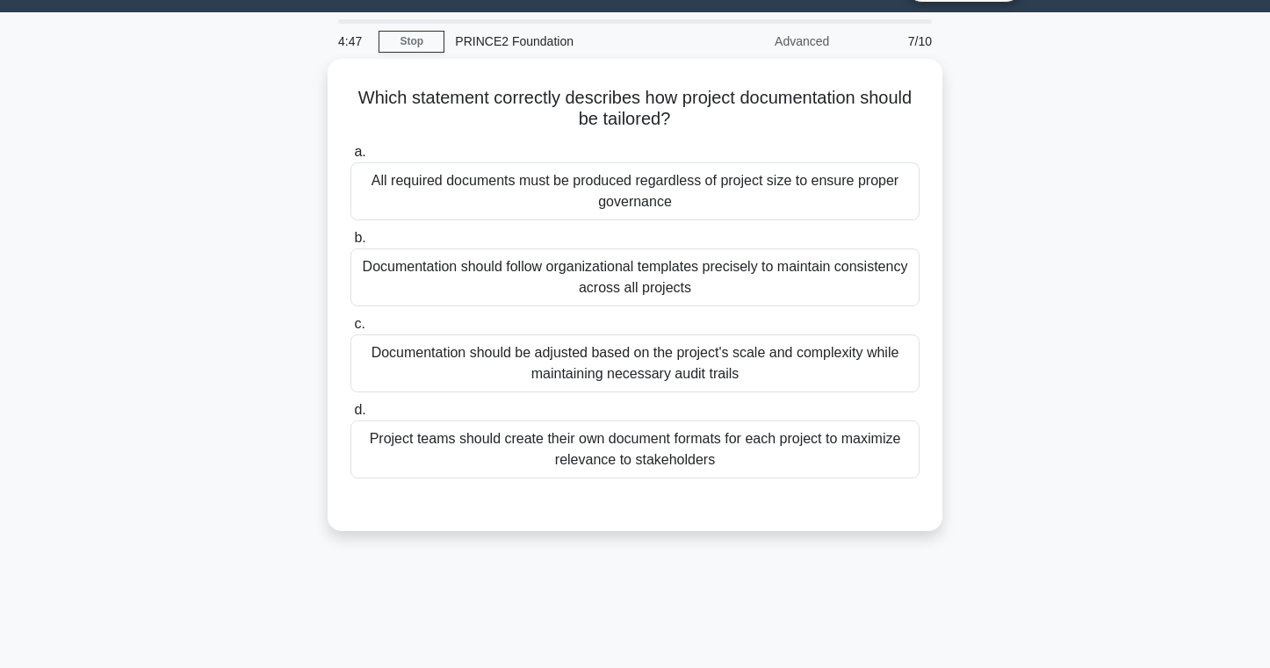
scroll to position [0, 0]
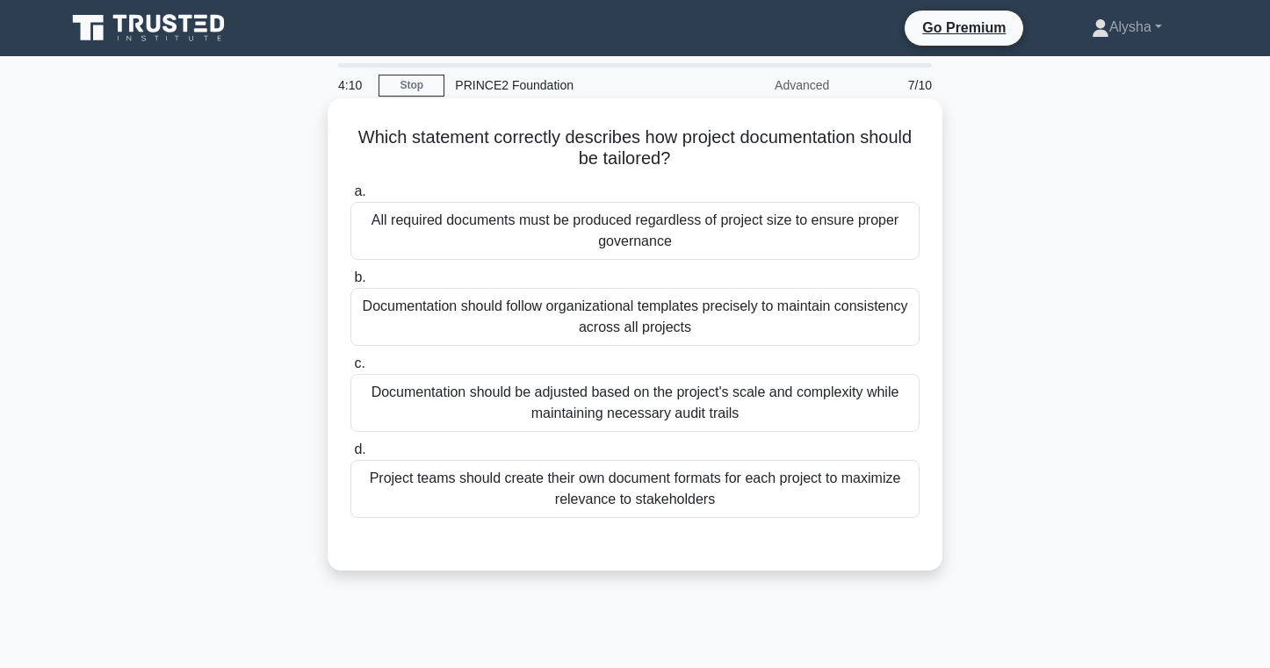
click at [685, 328] on div "Documentation should follow organizational templates precisely to maintain cons…" at bounding box center [634, 317] width 569 height 58
click at [350, 284] on input "b. Documentation should follow organizational templates precisely to maintain c…" at bounding box center [350, 277] width 0 height 11
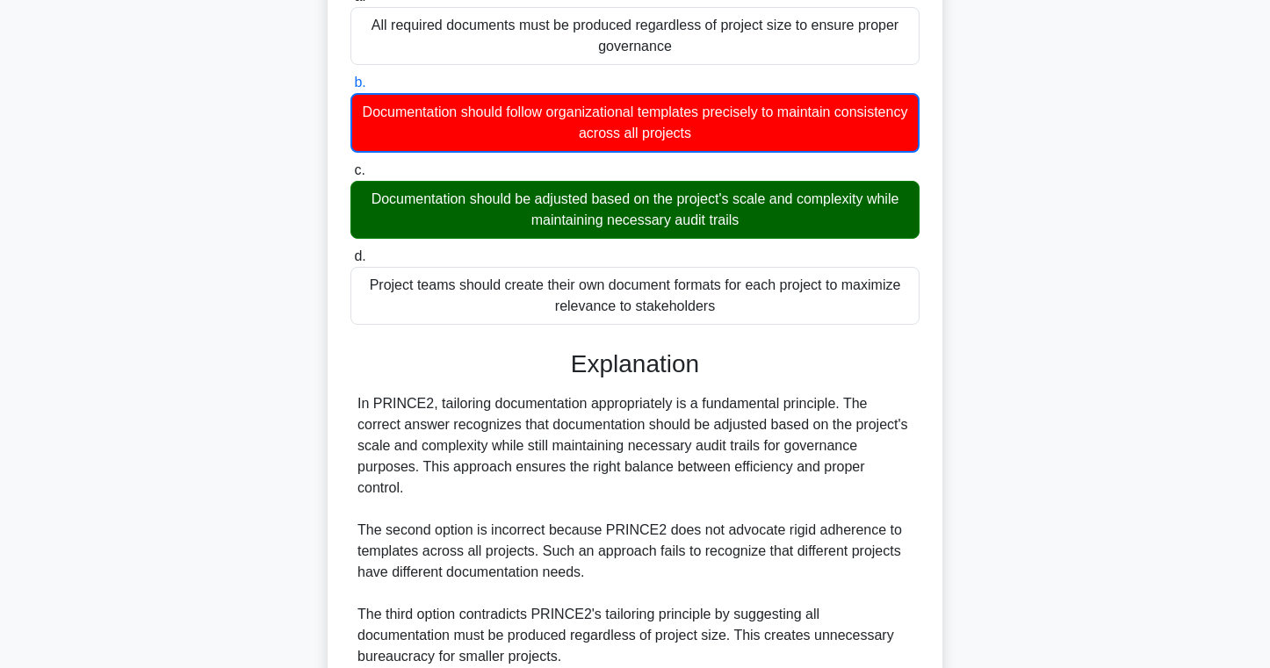
scroll to position [437, 0]
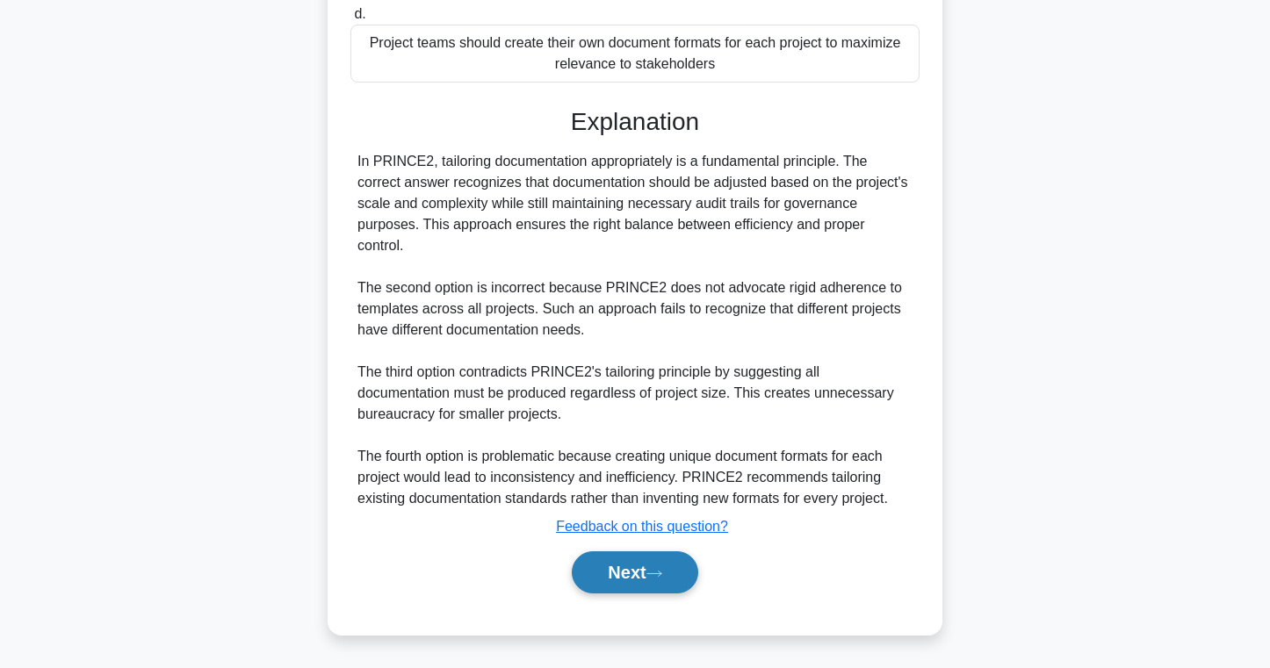
click at [582, 587] on button "Next" at bounding box center [635, 572] width 126 height 42
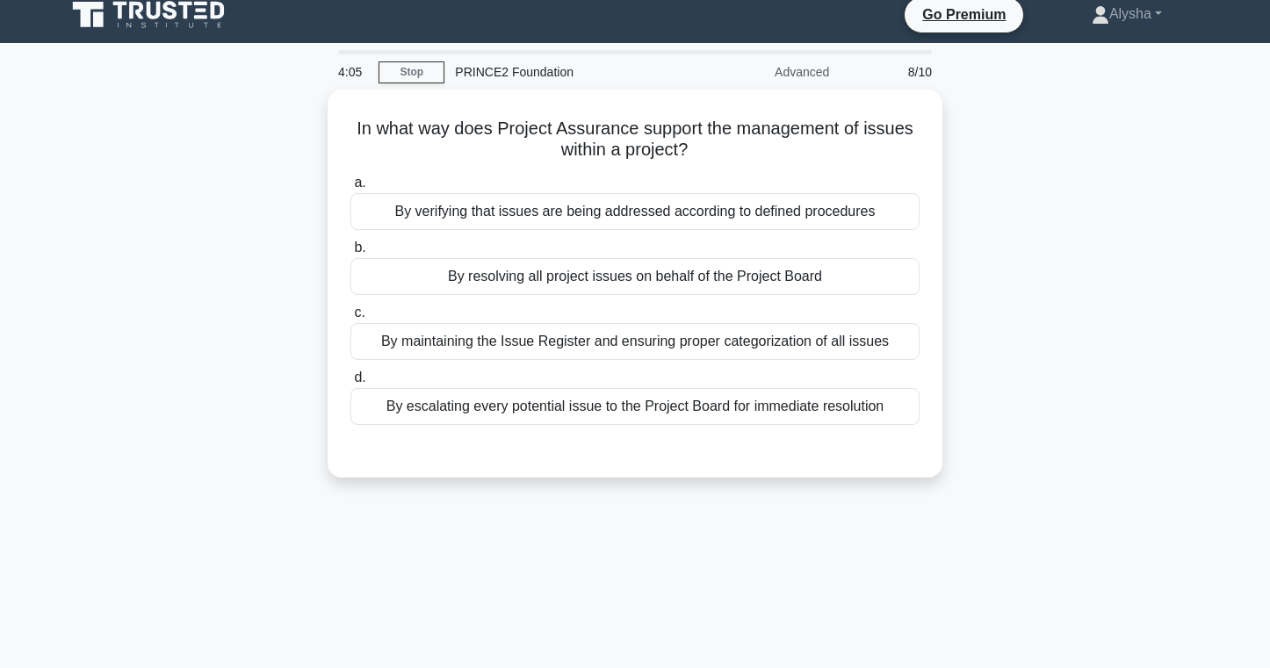
scroll to position [0, 0]
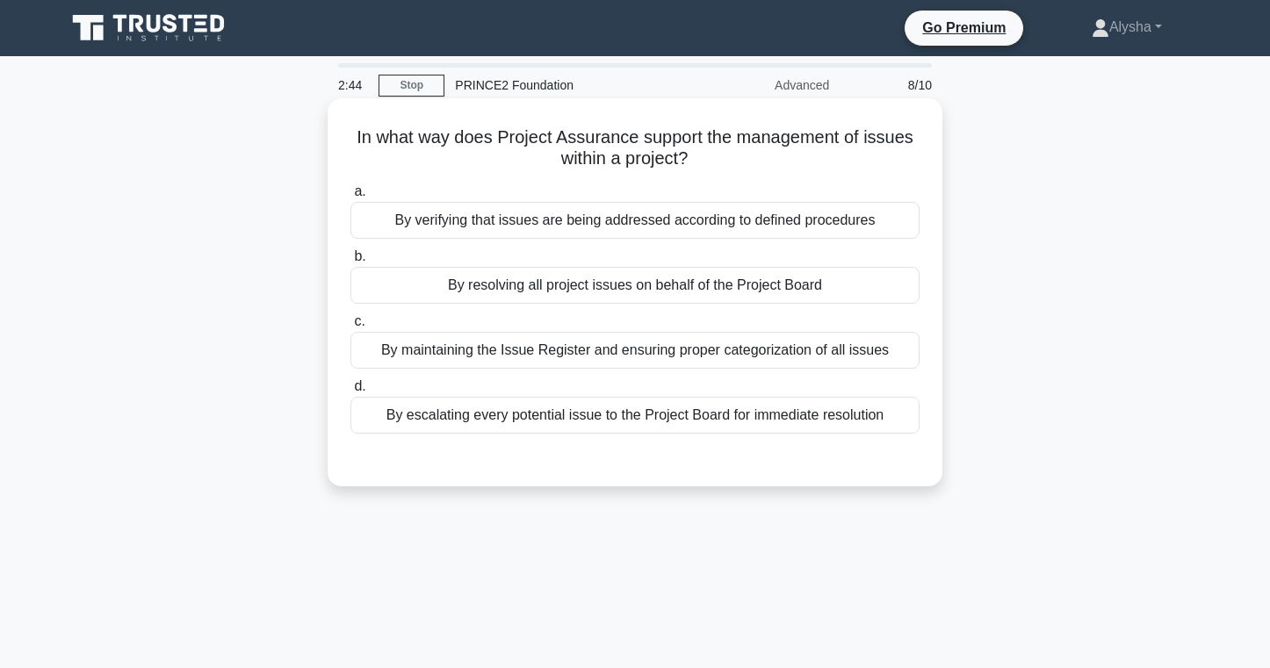
click at [624, 347] on div "By maintaining the Issue Register and ensuring proper categorization of all iss…" at bounding box center [634, 350] width 569 height 37
click at [350, 328] on input "c. By maintaining the Issue Register and ensuring proper categorization of all …" at bounding box center [350, 321] width 0 height 11
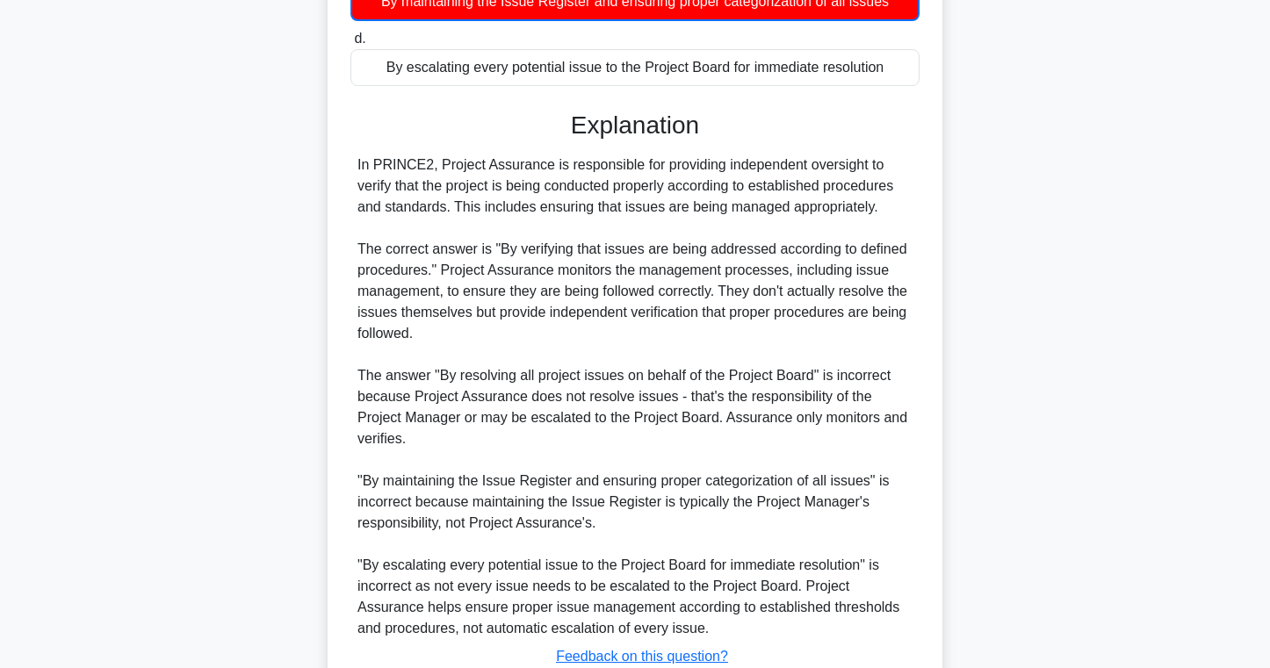
scroll to position [479, 0]
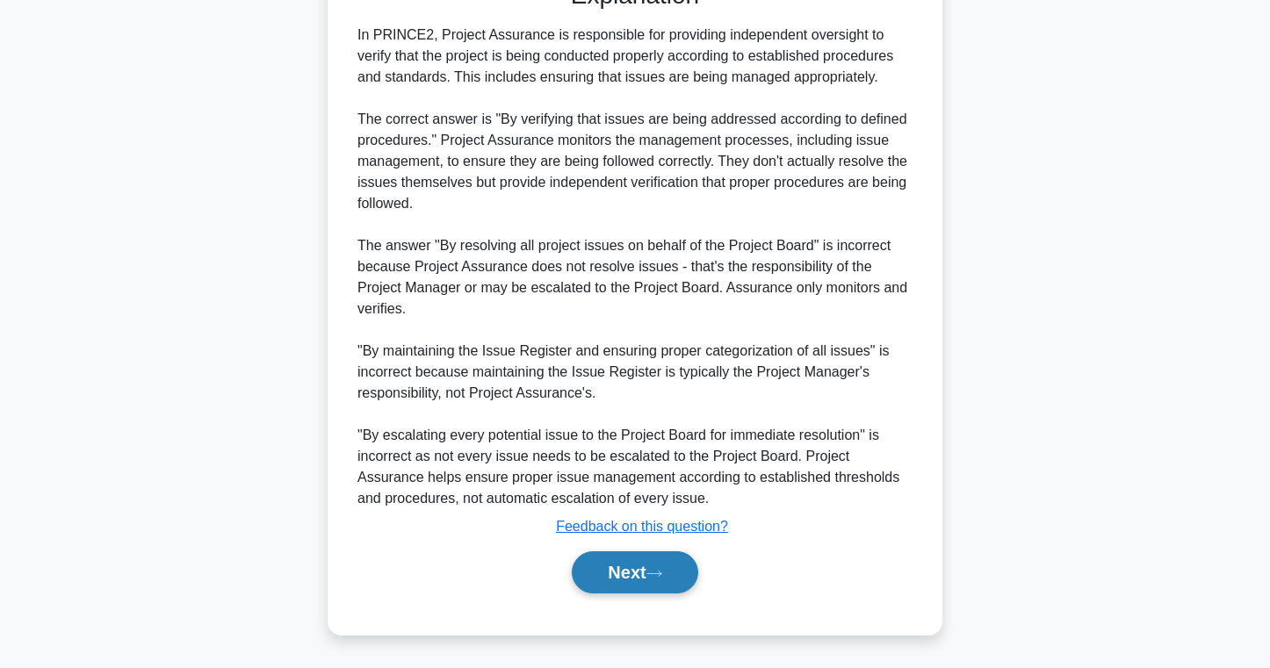
click at [590, 573] on button "Next" at bounding box center [635, 572] width 126 height 42
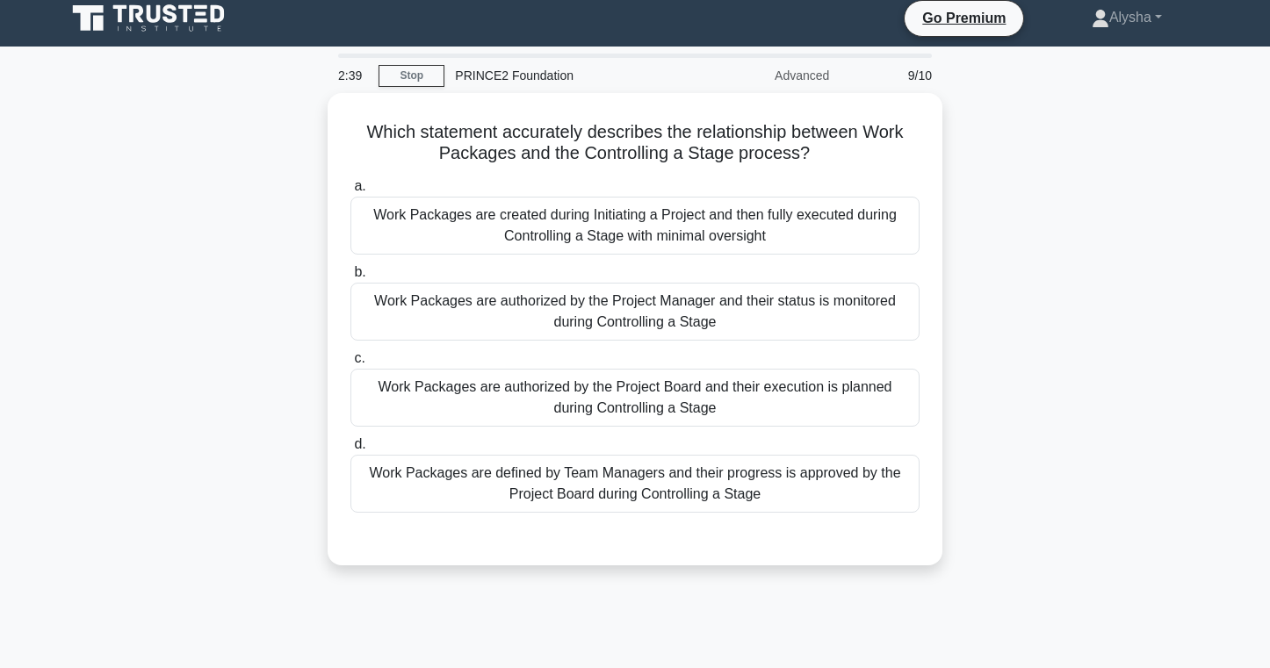
scroll to position [9, 0]
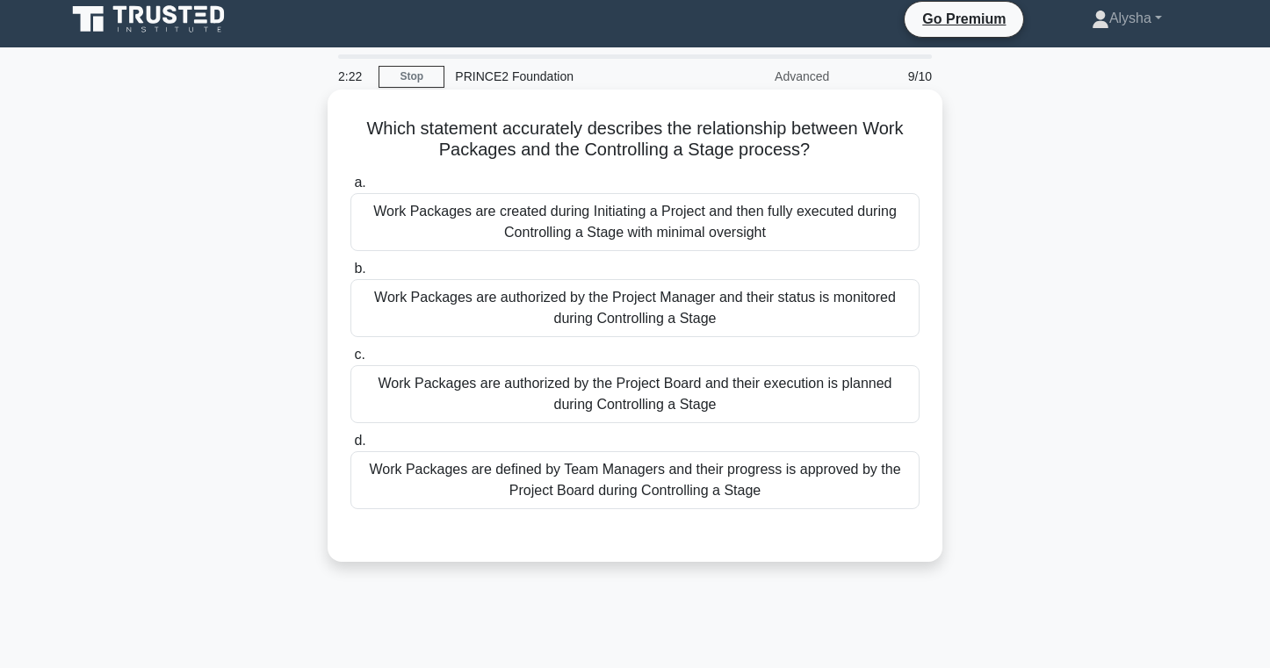
click at [705, 403] on div "Work Packages are authorized by the Project Board and their execution is planne…" at bounding box center [634, 394] width 569 height 58
click at [350, 361] on input "c. Work Packages are authorized by the Project Board and their execution is pla…" at bounding box center [350, 354] width 0 height 11
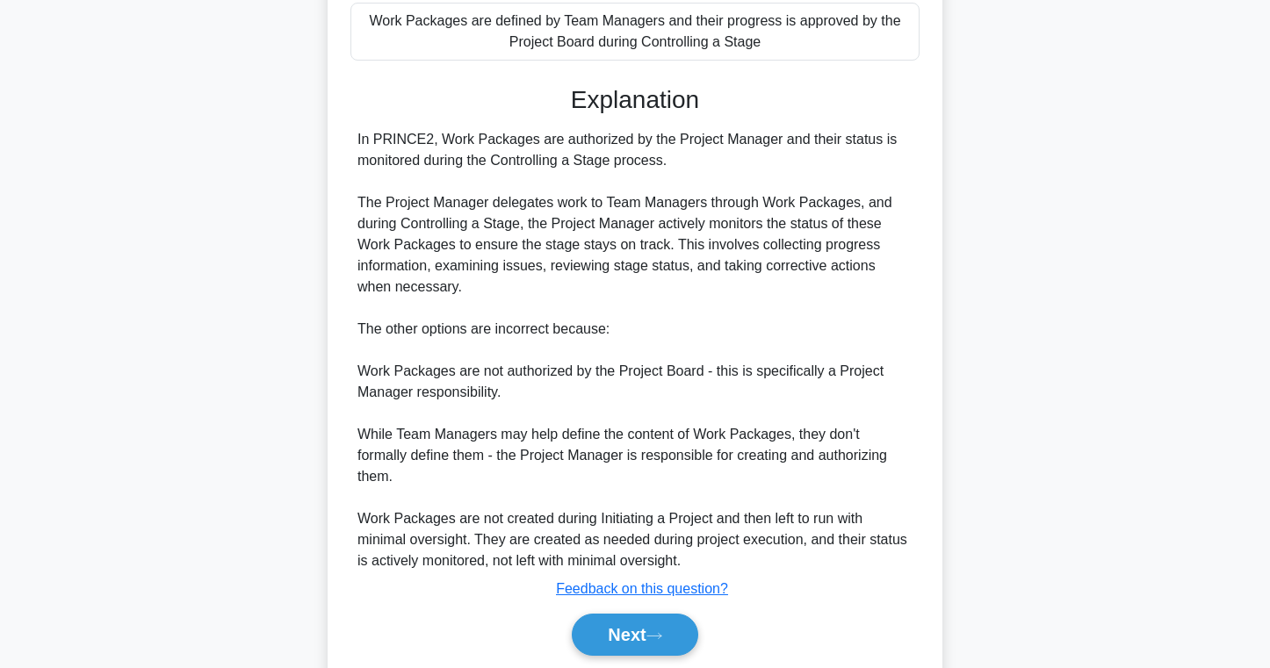
scroll to position [460, 0]
click at [596, 613] on button "Next" at bounding box center [635, 634] width 126 height 42
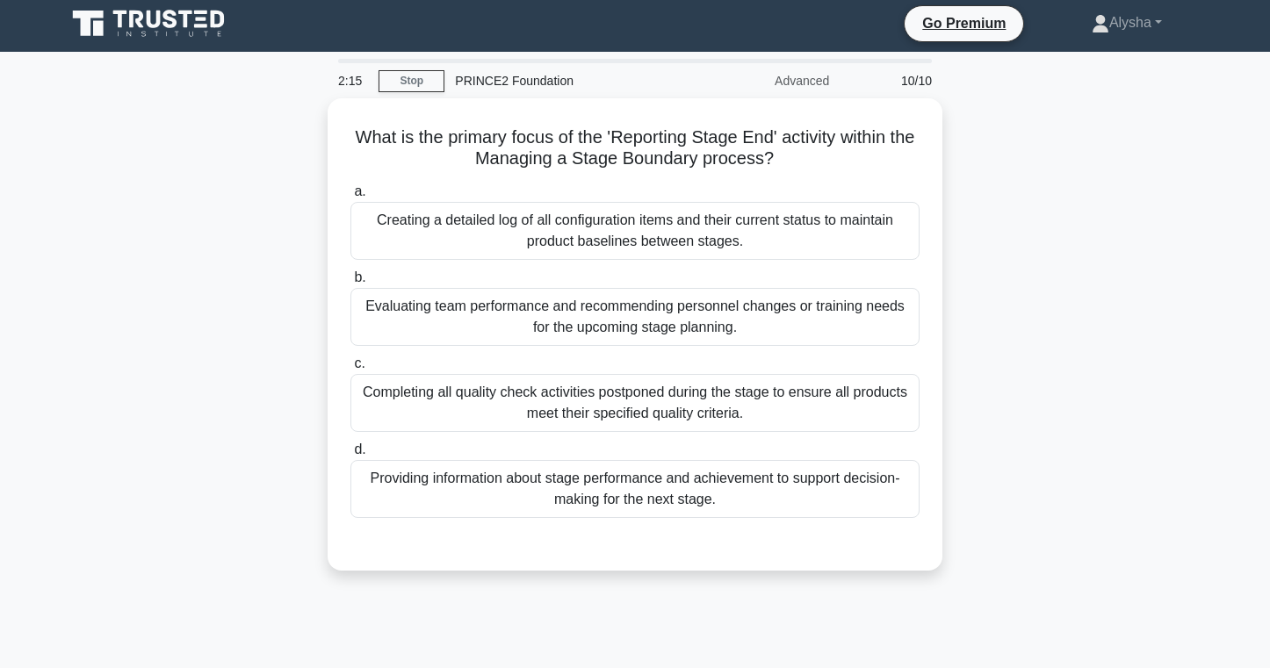
scroll to position [0, 0]
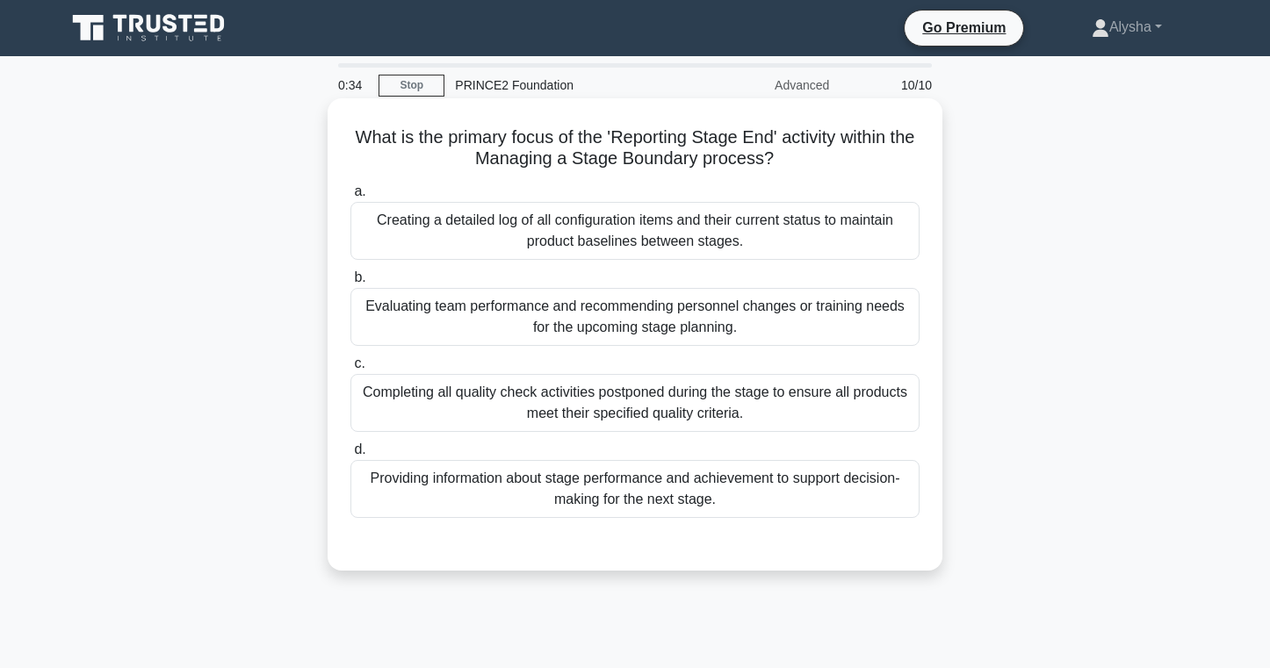
click at [618, 483] on div "Providing information about stage performance and achievement to support decisi…" at bounding box center [634, 489] width 569 height 58
click at [350, 456] on input "d. Providing information about stage performance and achievement to support dec…" at bounding box center [350, 449] width 0 height 11
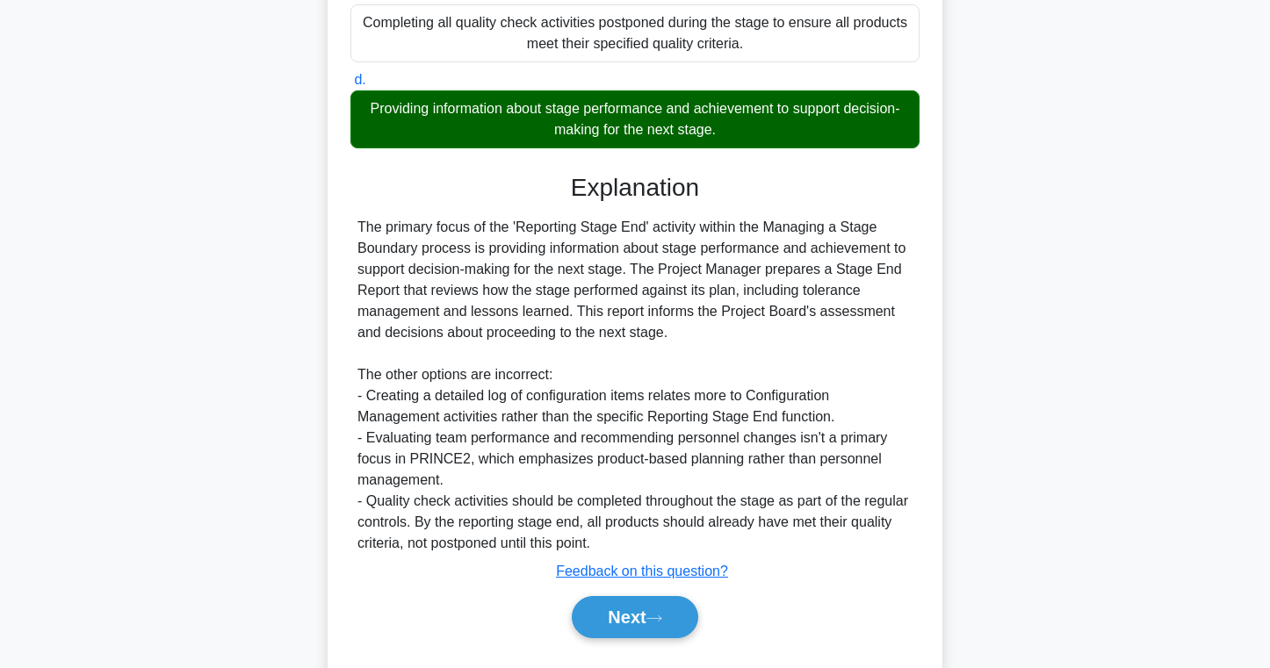
scroll to position [414, 0]
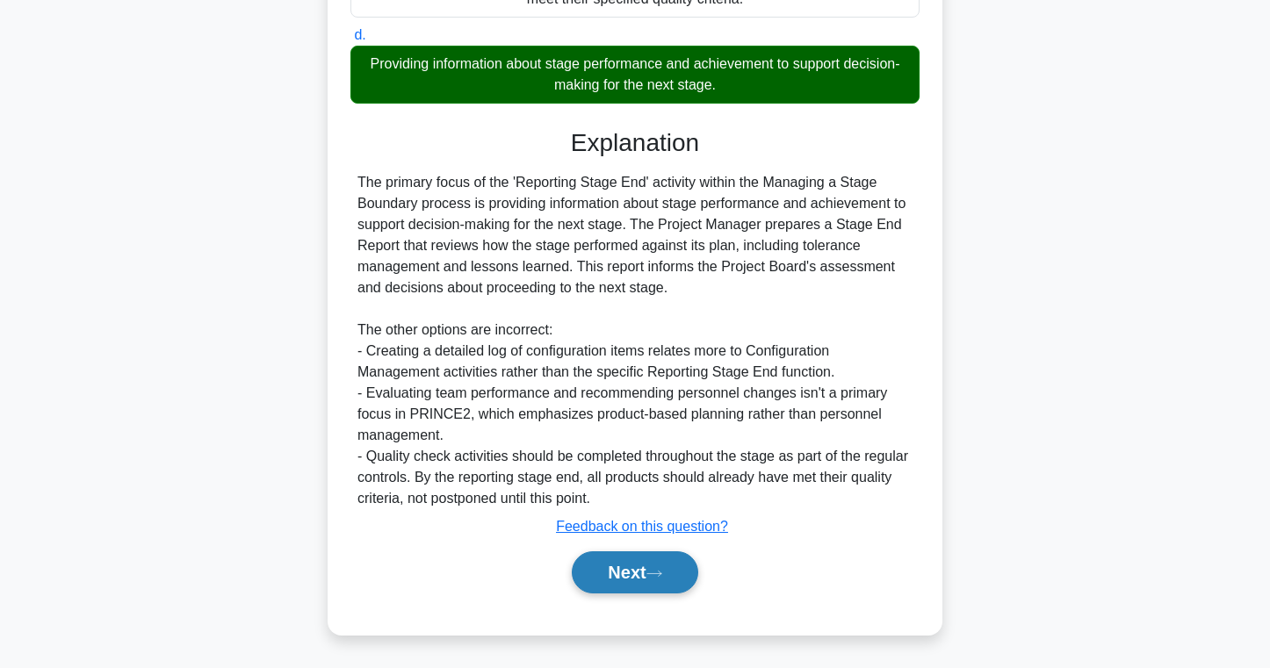
click at [638, 554] on button "Next" at bounding box center [635, 572] width 126 height 42
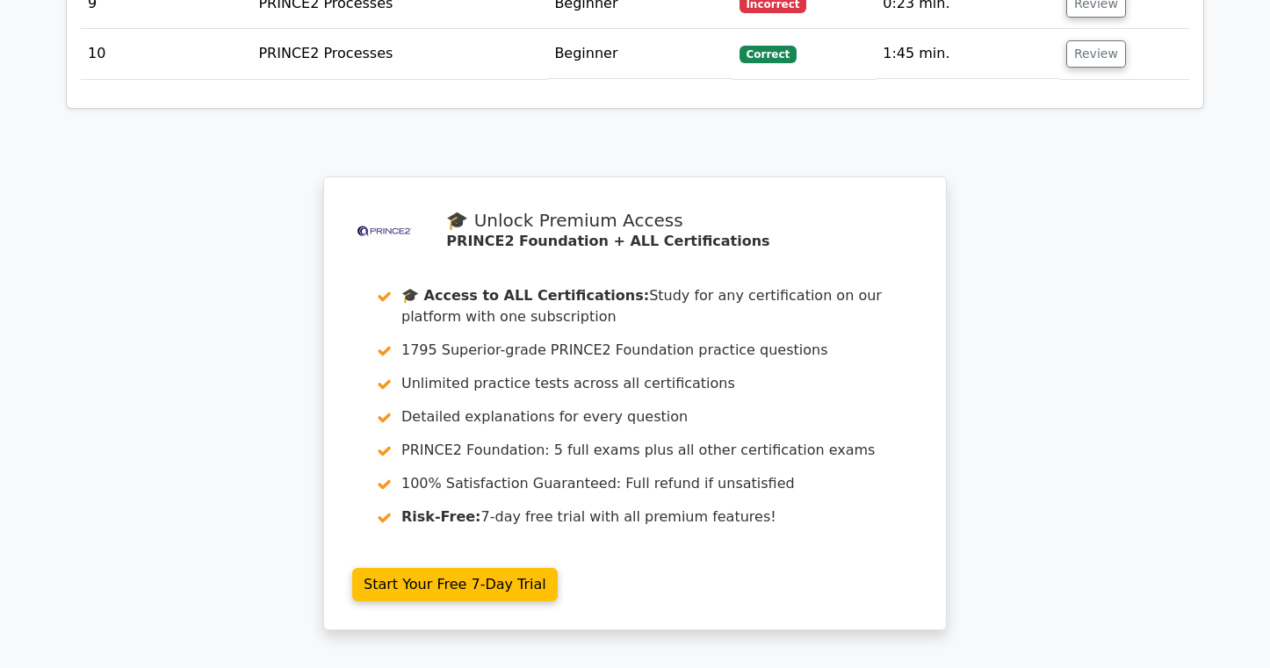
scroll to position [3036, 0]
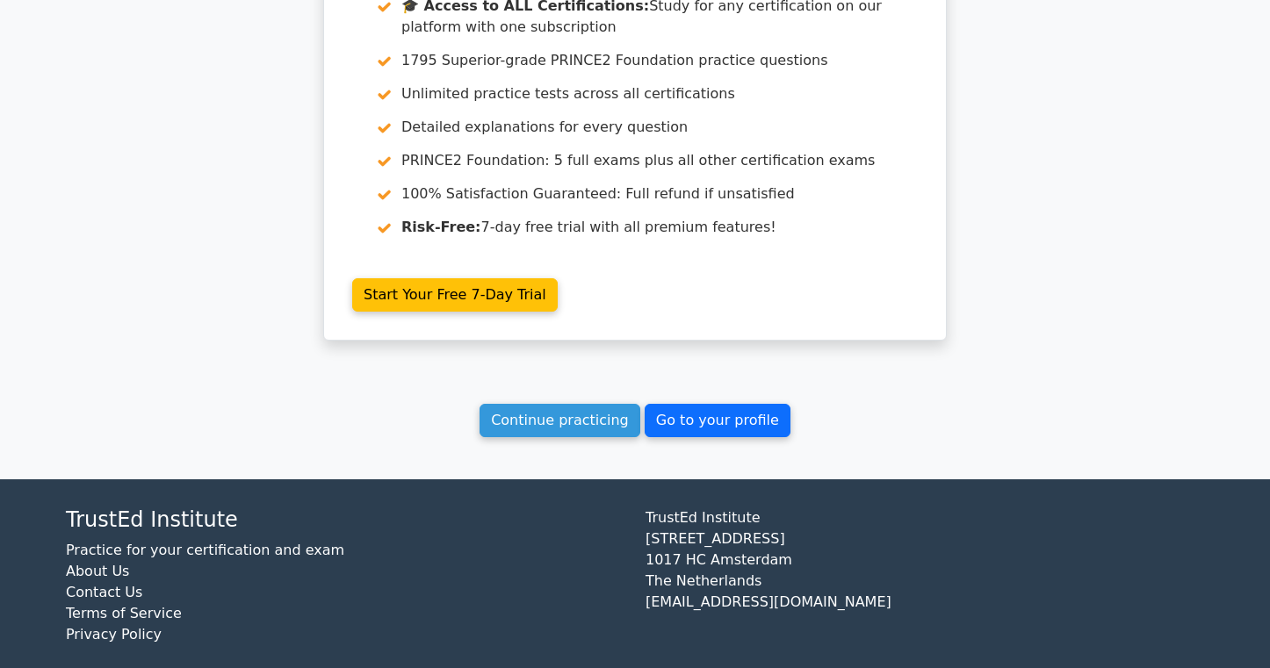
click at [672, 408] on link "Go to your profile" at bounding box center [718, 420] width 146 height 33
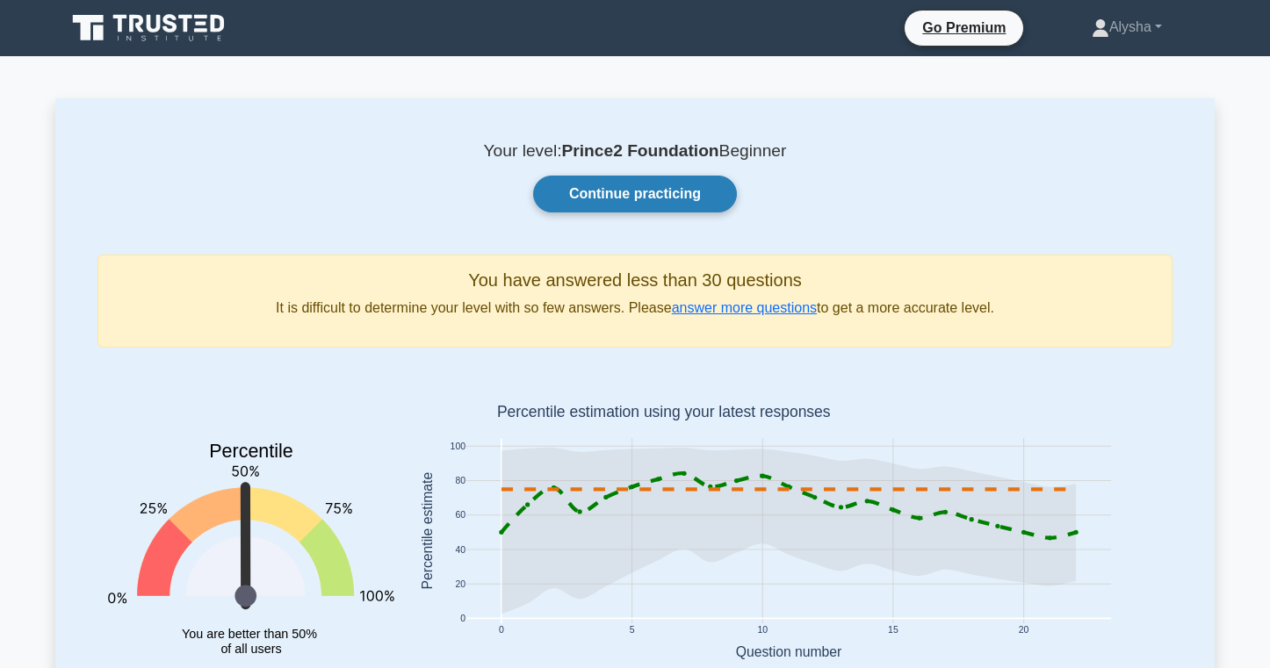
click at [627, 189] on link "Continue practicing" at bounding box center [635, 194] width 204 height 37
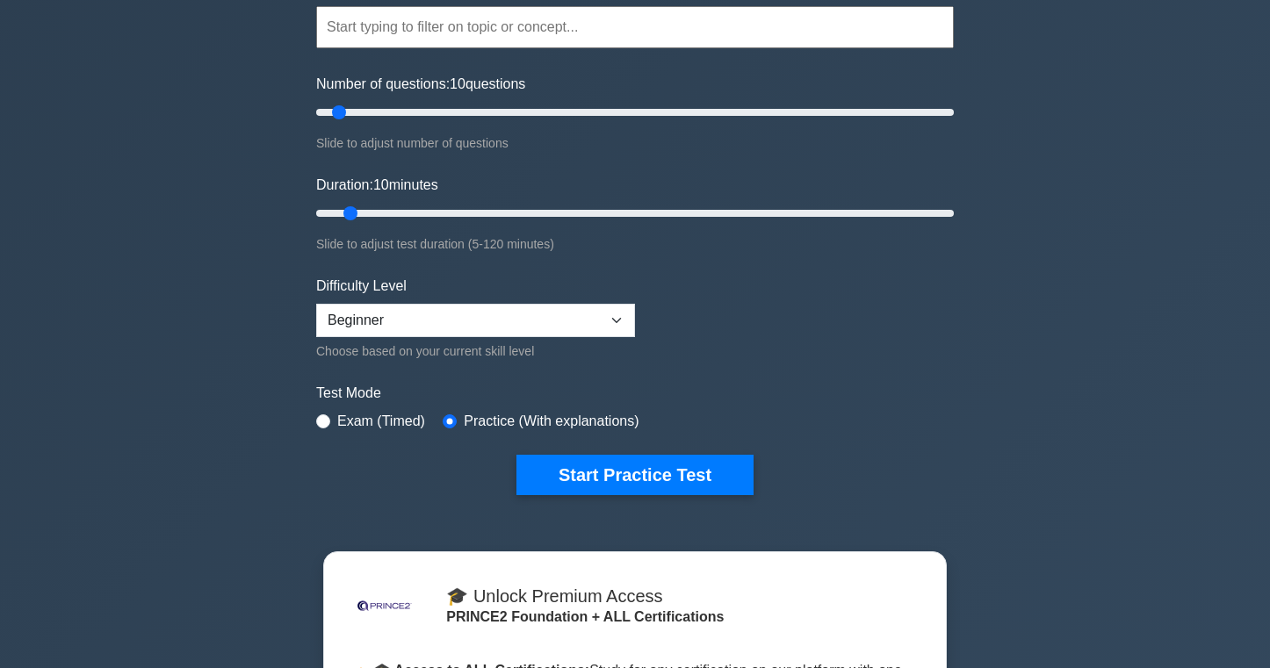
scroll to position [202, 0]
